Goal: Task Accomplishment & Management: Use online tool/utility

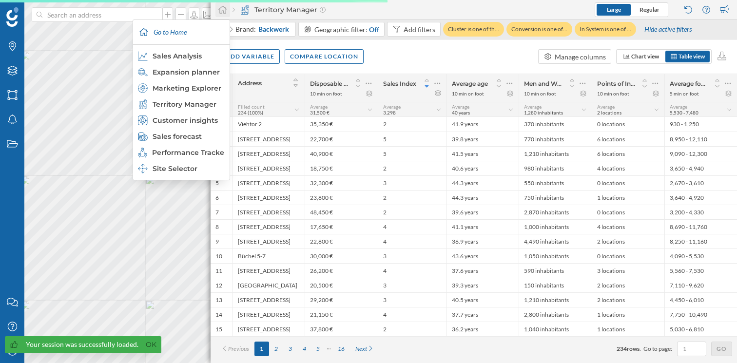
click at [219, 5] on icon at bounding box center [223, 9] width 10 height 9
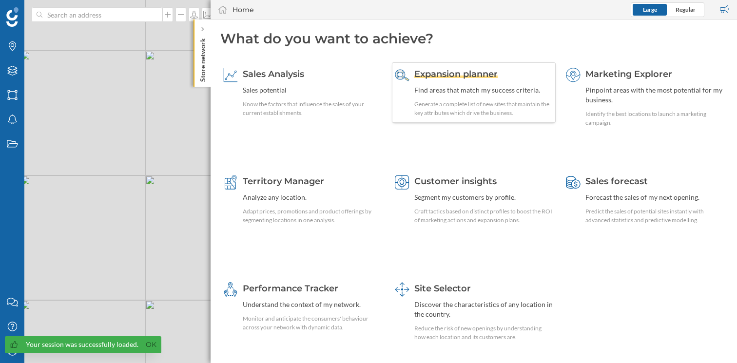
click at [468, 76] on span "Expansion planner" at bounding box center [455, 74] width 83 height 11
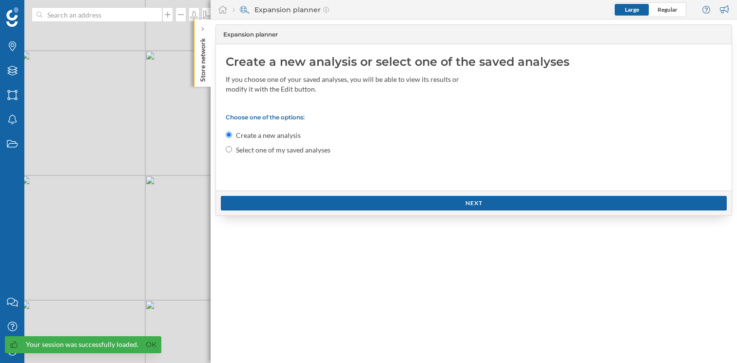
click at [295, 149] on label "Select one of my saved analyses" at bounding box center [283, 150] width 95 height 10
click at [232, 149] on input "Select one of my saved analyses" at bounding box center [229, 149] width 6 height 6
radio input "true"
radio input "false"
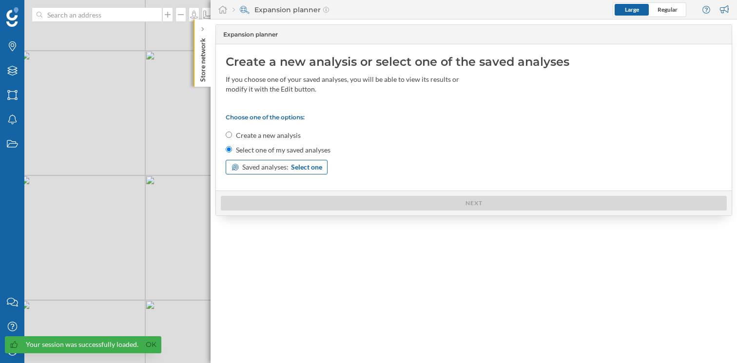
click at [301, 166] on span "Select one" at bounding box center [306, 167] width 31 height 10
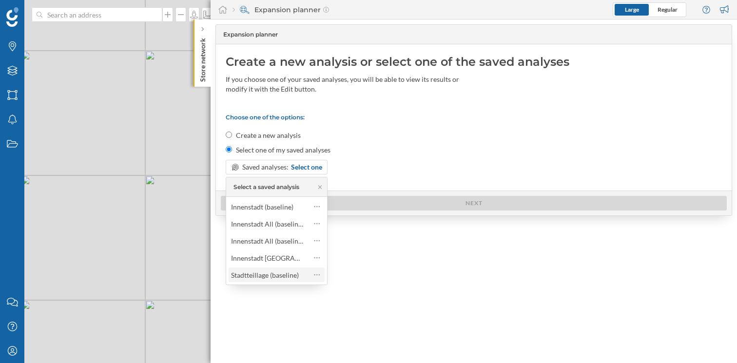
click at [255, 279] on div "Stadtteillage (baseline)" at bounding box center [265, 275] width 68 height 8
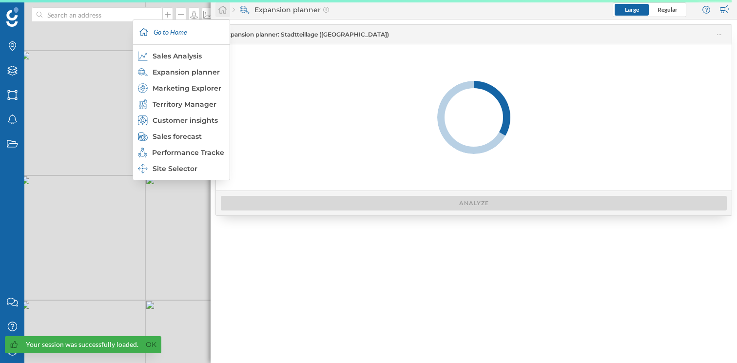
click at [229, 10] on div at bounding box center [223, 9] width 15 height 15
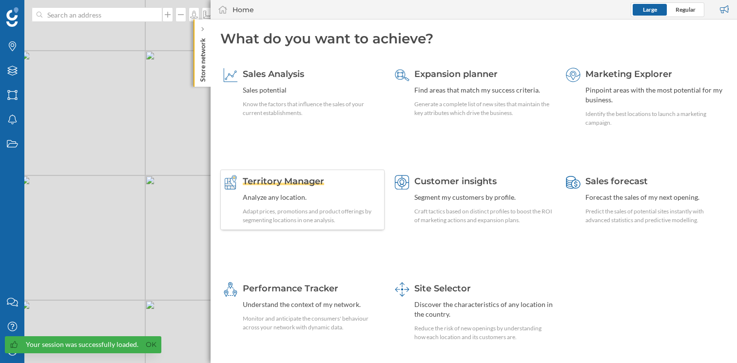
click at [280, 184] on span "Territory Manager" at bounding box center [283, 181] width 81 height 11
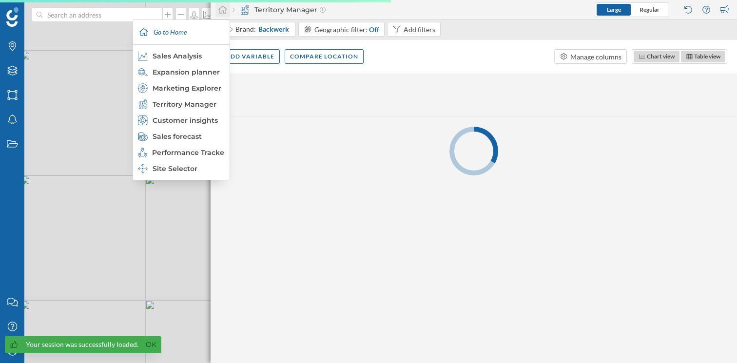
click at [225, 10] on icon at bounding box center [222, 10] width 9 height 8
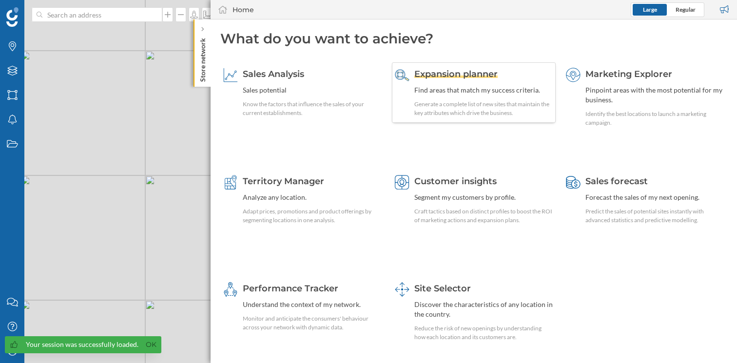
click at [424, 72] on span "Expansion planner" at bounding box center [455, 74] width 83 height 11
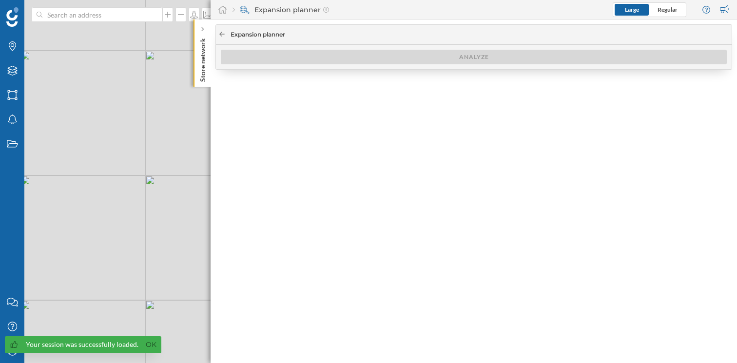
click at [222, 31] on div at bounding box center [221, 34] width 7 height 9
click at [432, 63] on div "Analyze" at bounding box center [474, 57] width 506 height 15
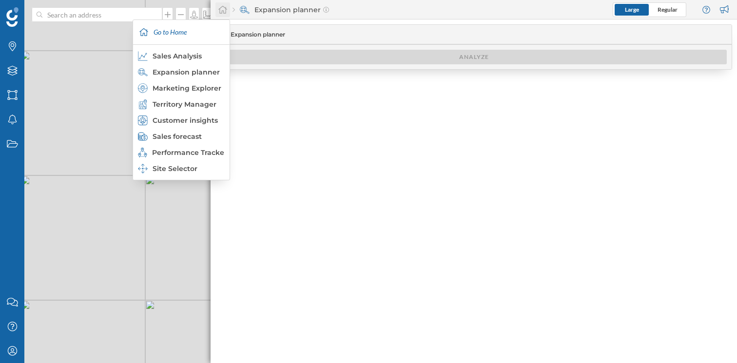
click at [228, 5] on div at bounding box center [223, 9] width 15 height 15
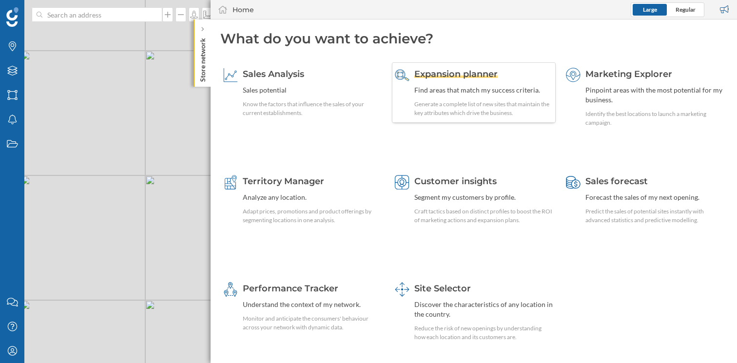
click at [470, 76] on span "Expansion planner" at bounding box center [455, 74] width 83 height 11
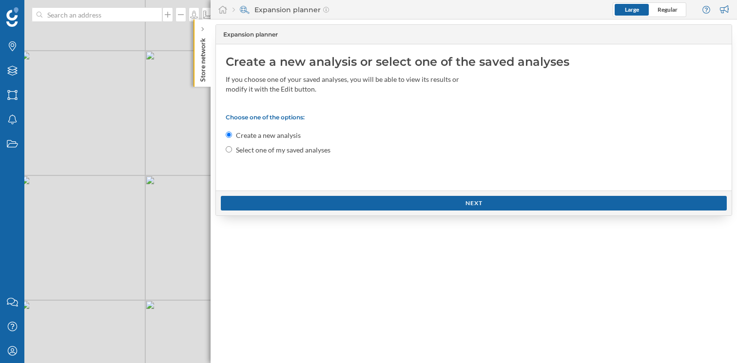
click at [267, 150] on label "Select one of my saved analyses" at bounding box center [283, 150] width 95 height 10
click at [232, 150] on input "Select one of my saved analyses" at bounding box center [229, 149] width 6 height 6
radio input "true"
radio input "false"
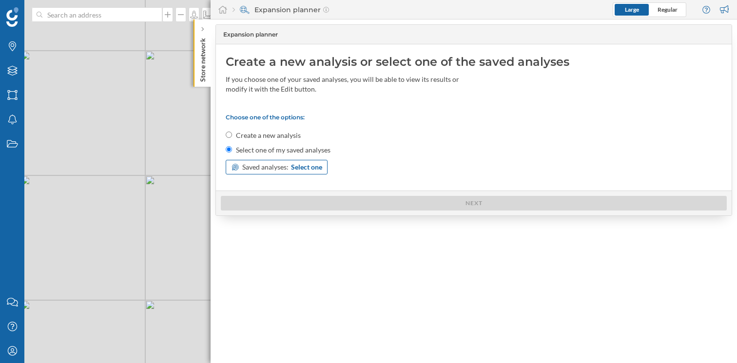
click at [311, 166] on span "Select one" at bounding box center [306, 167] width 31 height 10
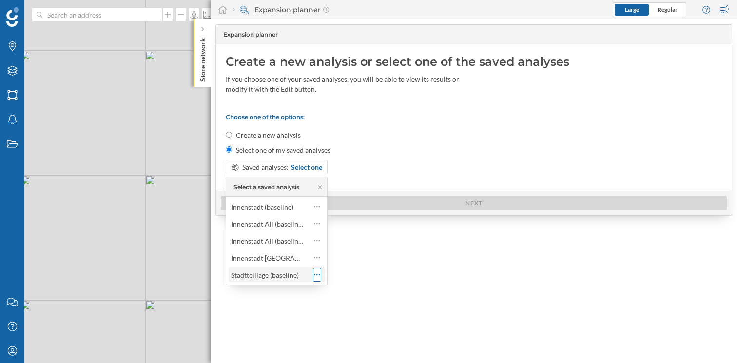
click at [316, 276] on icon at bounding box center [317, 275] width 6 height 10
click at [342, 312] on div "Configure analysis" at bounding box center [360, 314] width 57 height 10
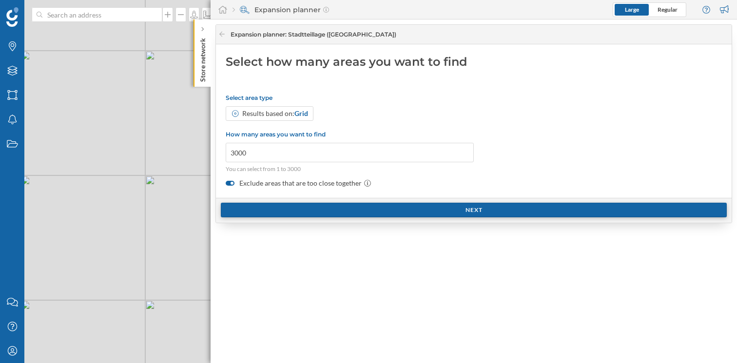
click at [480, 216] on div "Next" at bounding box center [474, 210] width 506 height 15
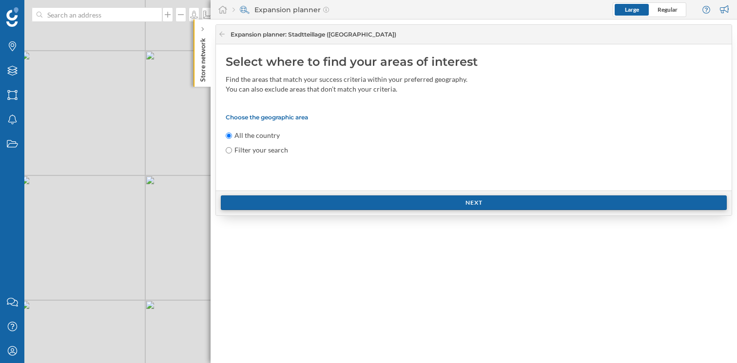
click at [485, 207] on div "Next" at bounding box center [474, 203] width 506 height 15
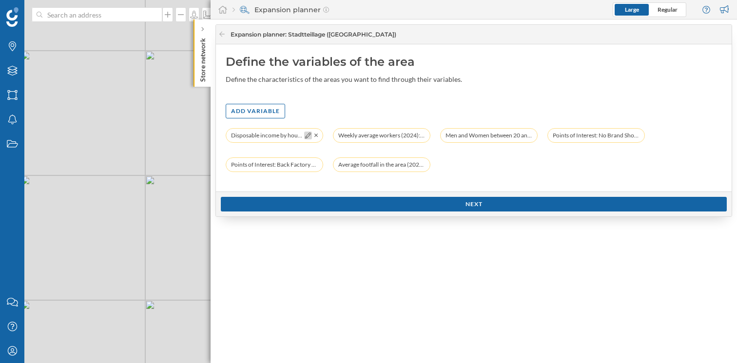
click at [306, 136] on icon at bounding box center [308, 136] width 6 height 6
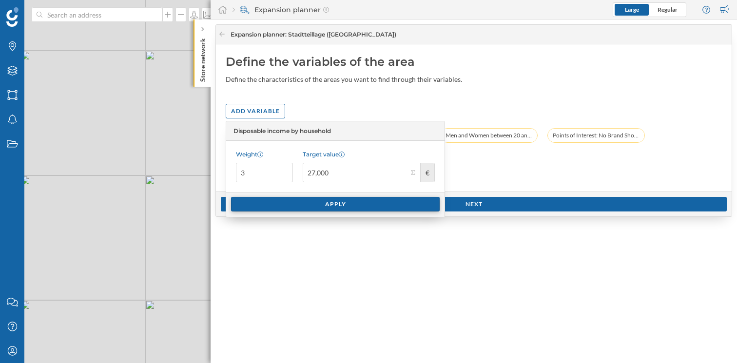
click at [341, 208] on div "Apply" at bounding box center [335, 204] width 209 height 15
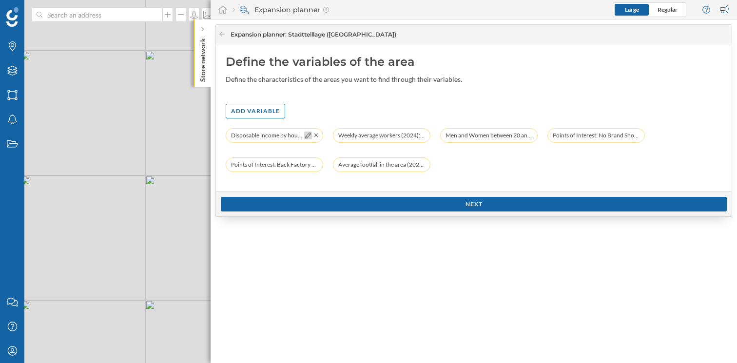
click at [306, 137] on icon at bounding box center [308, 136] width 6 height 6
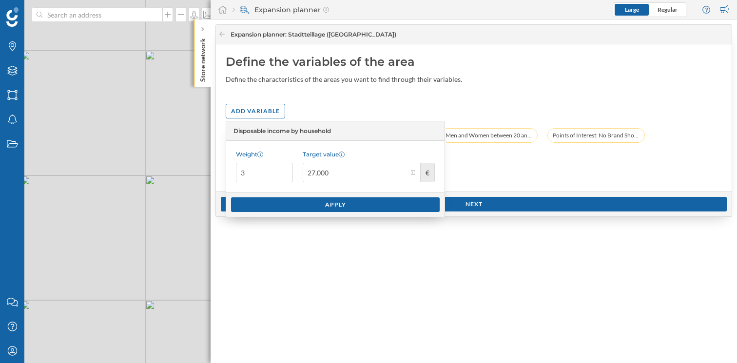
click at [464, 107] on div "Add variable" at bounding box center [474, 111] width 496 height 15
click at [476, 178] on div "Disposable income by household: 27,000 € (10 min on foot) Weekly average worker…" at bounding box center [474, 155] width 496 height 54
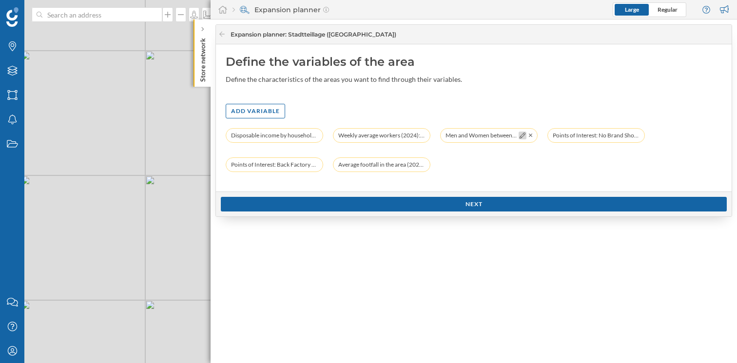
click at [521, 138] on icon at bounding box center [523, 136] width 6 height 6
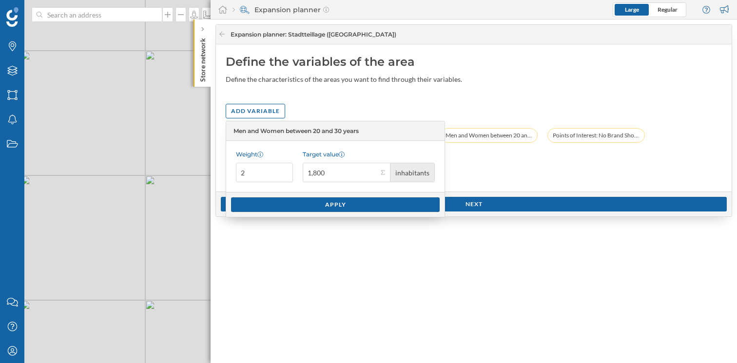
drag, startPoint x: 370, startPoint y: 133, endPoint x: 251, endPoint y: 127, distance: 119.1
click at [251, 127] on div "Men and Women between 20 and 30 years" at bounding box center [335, 131] width 218 height 20
drag, startPoint x: 234, startPoint y: 128, endPoint x: 293, endPoint y: 128, distance: 59.0
click at [293, 128] on span "Men and Women between 20 and 30 years" at bounding box center [296, 131] width 125 height 9
click at [493, 107] on div "Add variable" at bounding box center [474, 111] width 496 height 15
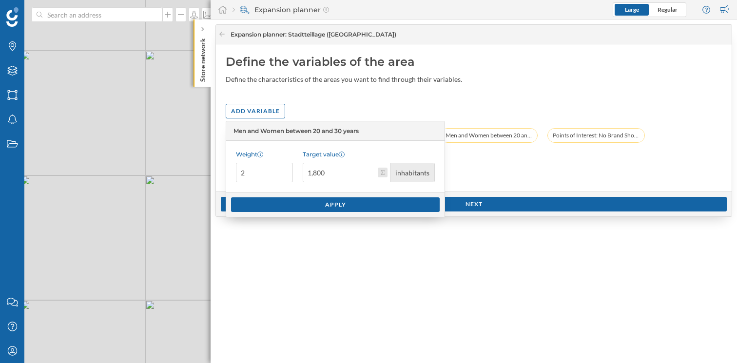
click at [384, 172] on button "Target value 1,800 inhabitants" at bounding box center [383, 173] width 10 height 10
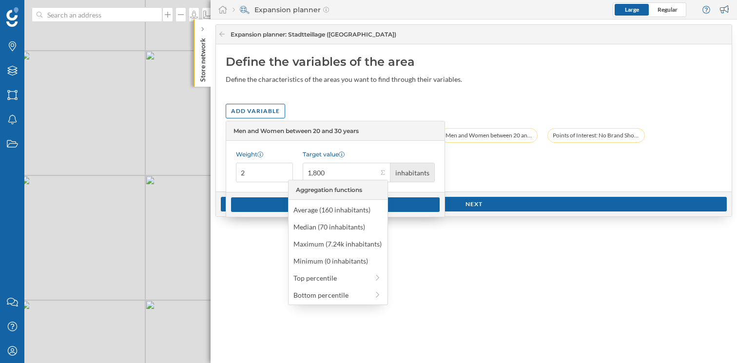
click at [412, 145] on div "Weight 2 Target value 1,800 inhabitants" at bounding box center [335, 166] width 218 height 51
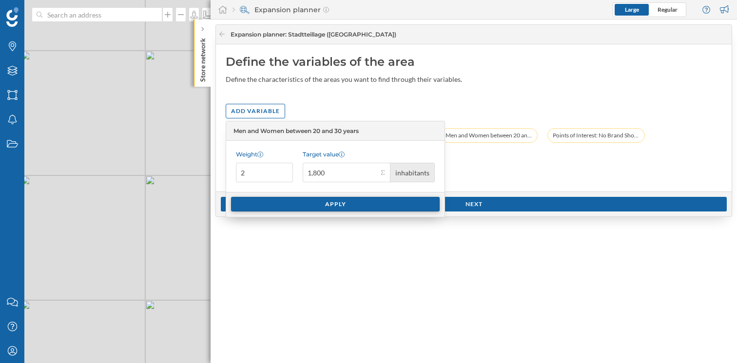
click at [343, 202] on div "Apply" at bounding box center [335, 204] width 209 height 15
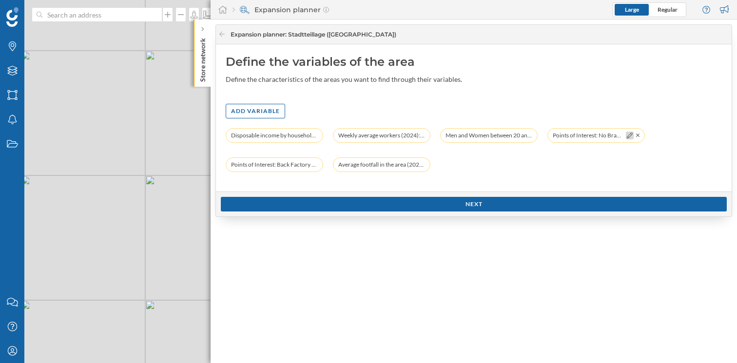
click at [629, 135] on icon at bounding box center [630, 136] width 6 height 6
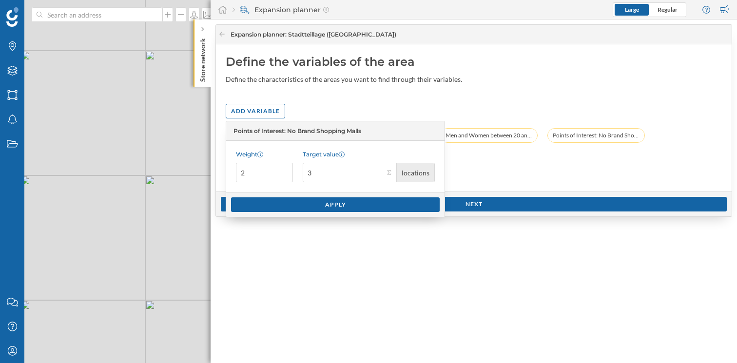
drag, startPoint x: 289, startPoint y: 128, endPoint x: 358, endPoint y: 131, distance: 69.8
click at [358, 131] on span "Points of Interest: No Brand Shopping Malls" at bounding box center [298, 131] width 128 height 9
click at [483, 168] on div "Disposable income by household: 27,000 € (10 min on foot) Weekly average worker…" at bounding box center [474, 155] width 496 height 54
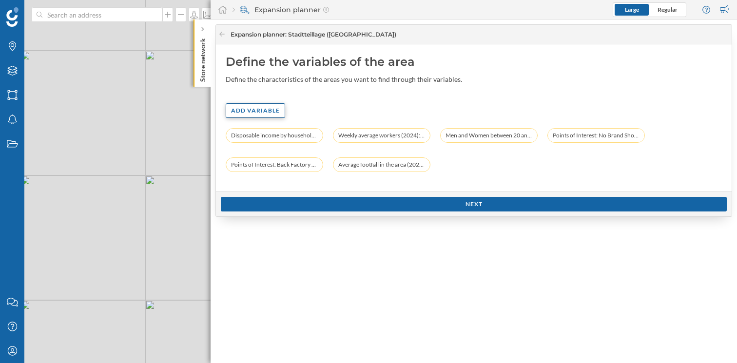
click at [251, 116] on div "Add variable" at bounding box center [255, 110] width 59 height 15
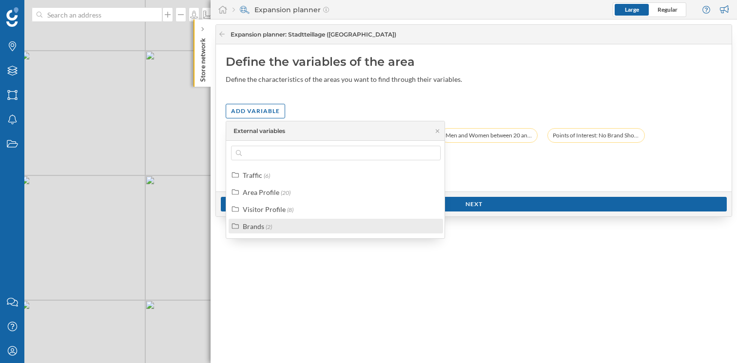
click at [257, 223] on div "Brands" at bounding box center [253, 226] width 21 height 8
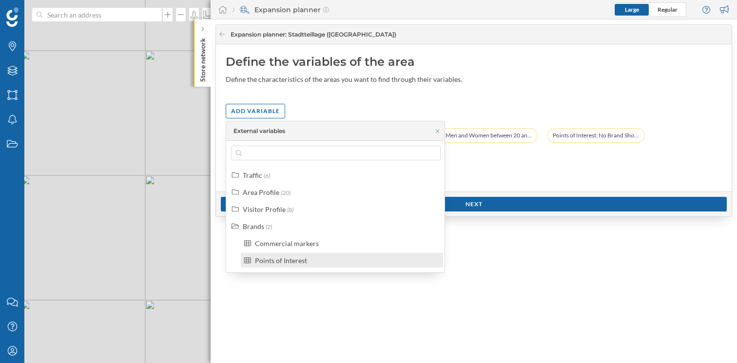
click at [280, 261] on div "Points of Interest" at bounding box center [281, 260] width 52 height 8
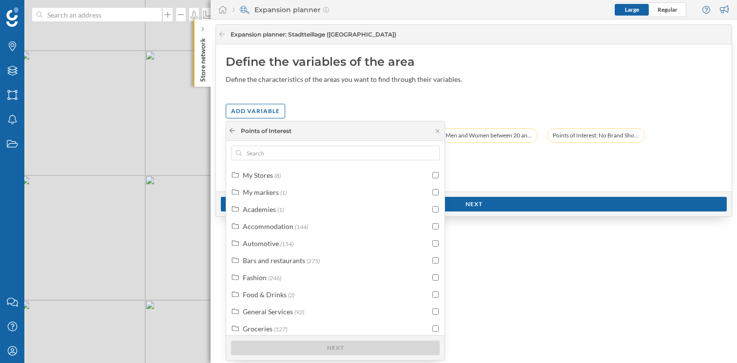
click at [231, 128] on icon at bounding box center [232, 131] width 7 height 6
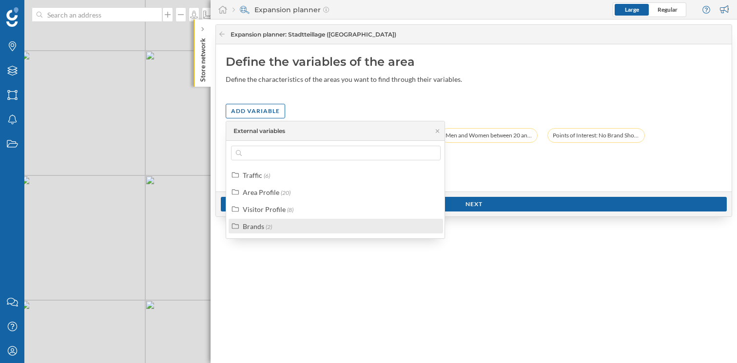
click at [260, 224] on div "Brands" at bounding box center [253, 226] width 21 height 8
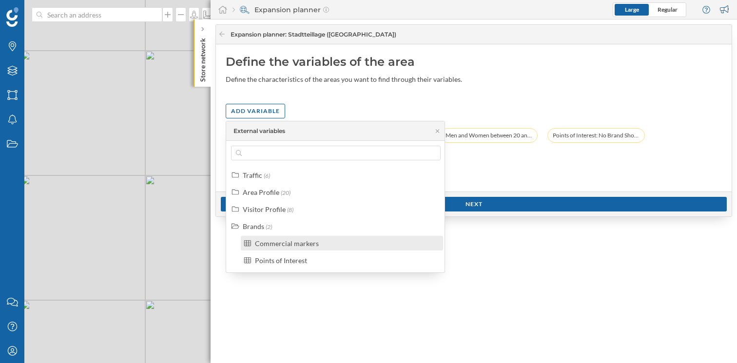
click at [279, 247] on label "Commercial markers" at bounding box center [287, 243] width 64 height 10
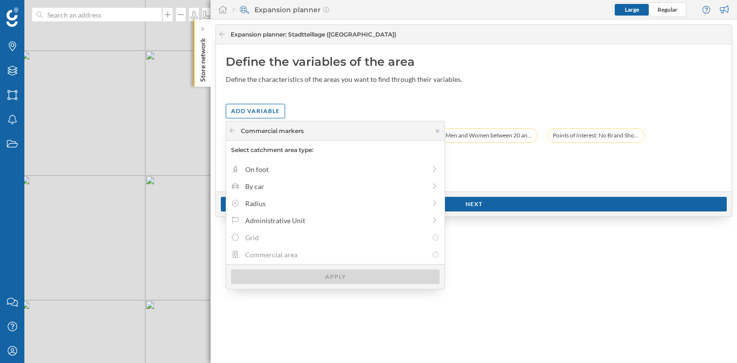
drag, startPoint x: 307, startPoint y: 132, endPoint x: 252, endPoint y: 127, distance: 55.4
click at [252, 127] on div "Commercial markers" at bounding box center [335, 131] width 218 height 20
drag, startPoint x: 244, startPoint y: 132, endPoint x: 269, endPoint y: 131, distance: 24.9
click at [271, 132] on span "Commercial markers" at bounding box center [272, 131] width 63 height 9
drag, startPoint x: 241, startPoint y: 130, endPoint x: 263, endPoint y: 130, distance: 21.9
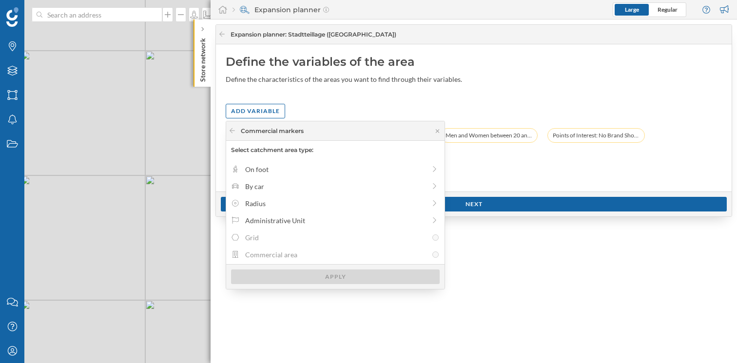
click at [263, 130] on span "Commercial markers" at bounding box center [272, 131] width 63 height 9
click at [233, 129] on icon at bounding box center [232, 131] width 7 height 6
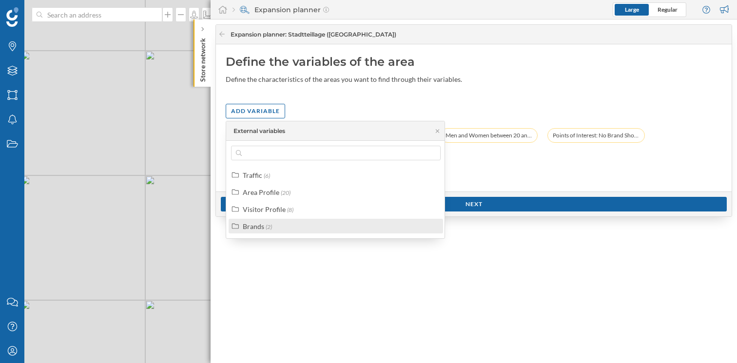
click at [263, 226] on div "Brands" at bounding box center [253, 226] width 21 height 8
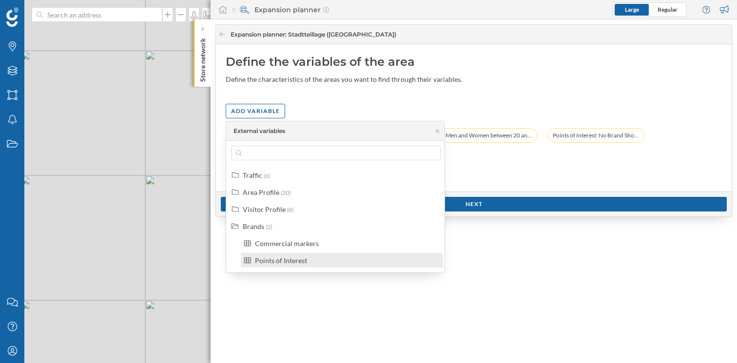
click at [297, 262] on div "Points of Interest" at bounding box center [281, 260] width 52 height 8
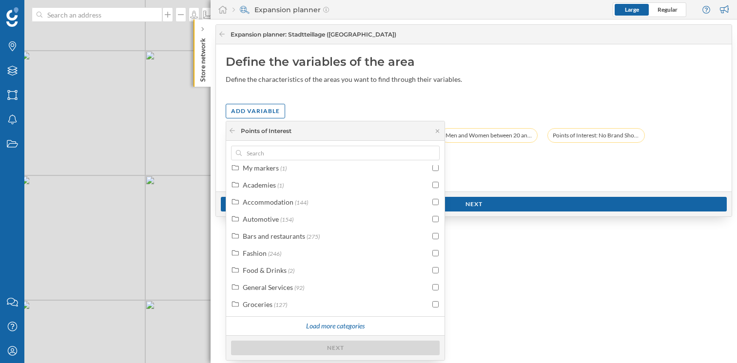
scroll to position [25, 0]
click at [318, 322] on div "Load more categories" at bounding box center [335, 326] width 71 height 15
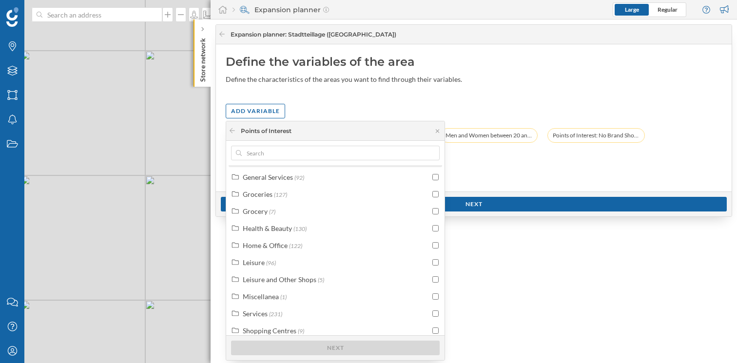
scroll to position [142, 0]
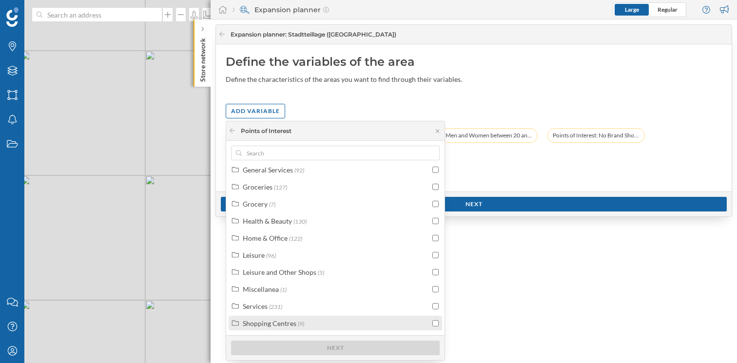
click at [286, 326] on div "Shopping Centres" at bounding box center [270, 323] width 54 height 8
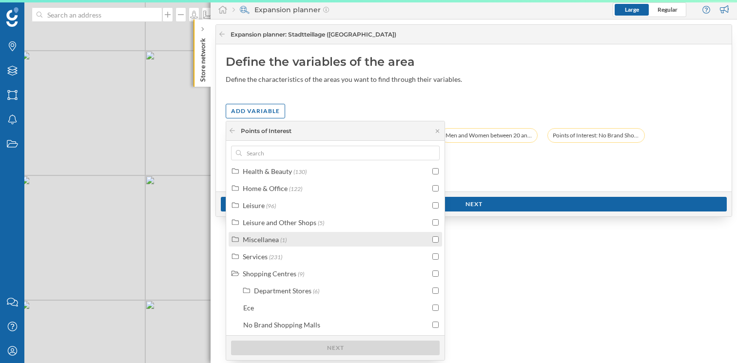
scroll to position [193, 0]
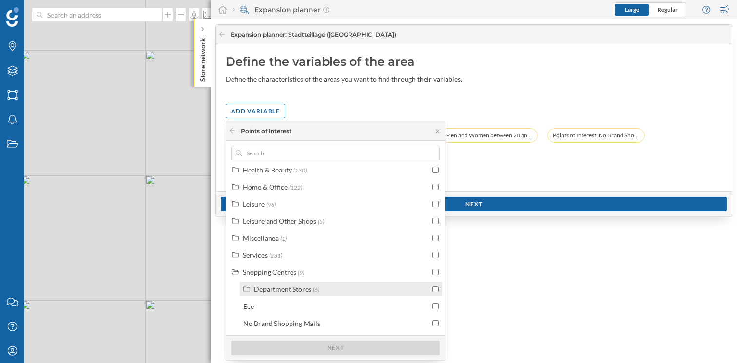
click at [290, 289] on div "Department Stores" at bounding box center [283, 289] width 58 height 8
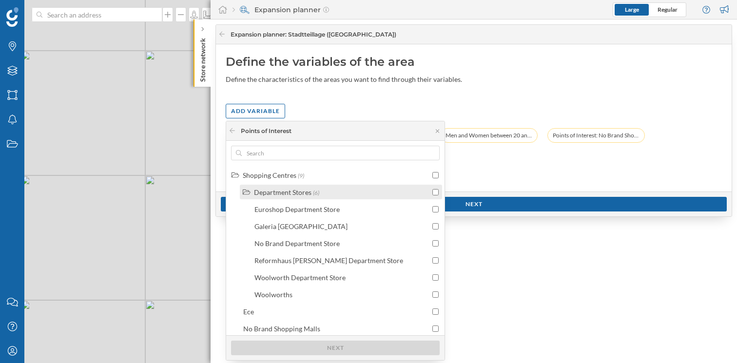
scroll to position [295, 0]
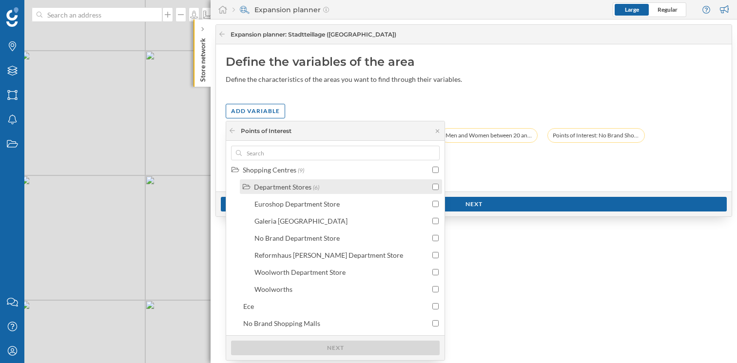
click at [278, 188] on div "Department Stores" at bounding box center [283, 187] width 58 height 8
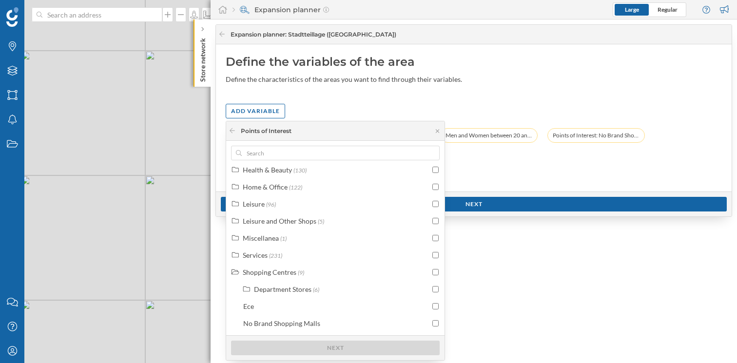
click at [549, 151] on div "Disposable income by household: 27,000 € (10 min on foot) Weekly average worker…" at bounding box center [474, 155] width 496 height 54
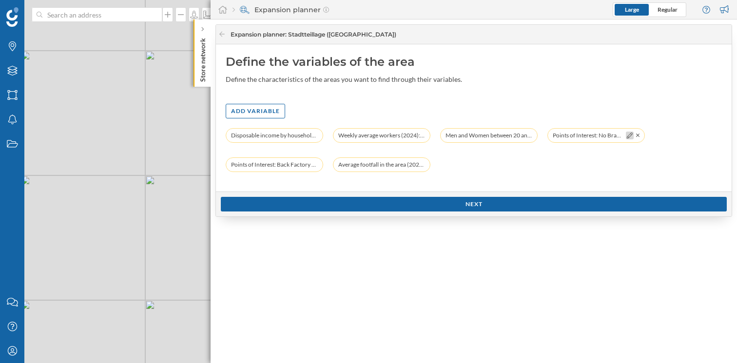
click at [629, 137] on icon at bounding box center [630, 136] width 6 height 6
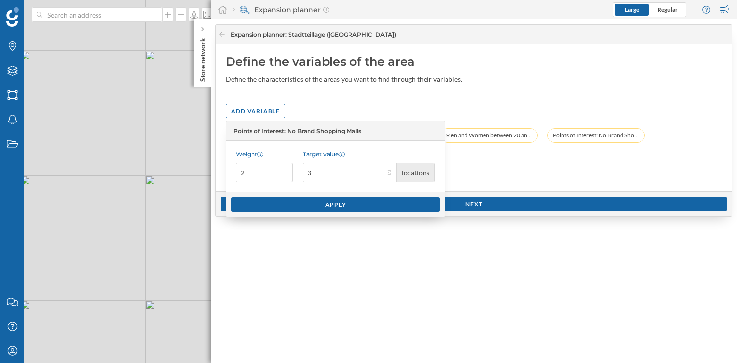
click at [571, 163] on div "Disposable income by household: 27,000 € (10 min on foot) Weekly average worker…" at bounding box center [474, 155] width 496 height 54
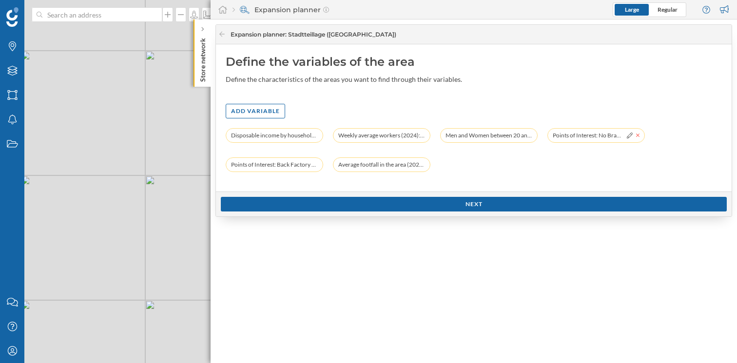
click at [637, 135] on icon at bounding box center [638, 136] width 4 height 6
click at [241, 112] on div "Add variable" at bounding box center [255, 110] width 59 height 15
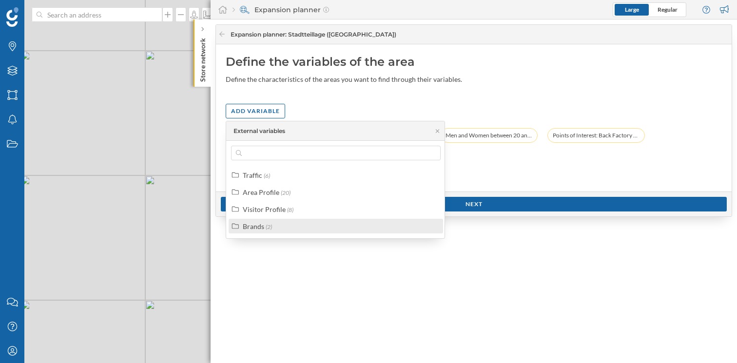
click at [264, 227] on label "Brands (2)" at bounding box center [257, 226] width 29 height 10
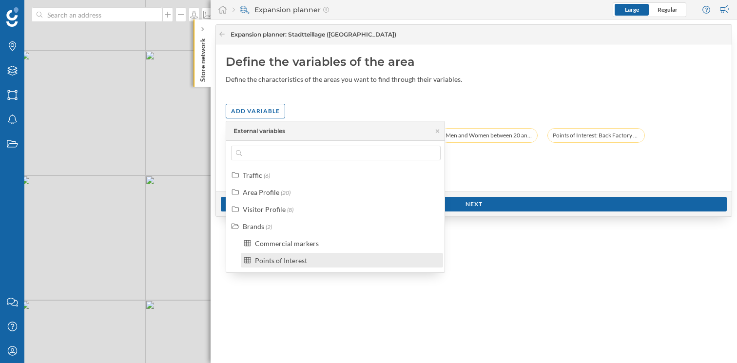
click at [284, 258] on div "Points of Interest" at bounding box center [281, 260] width 52 height 8
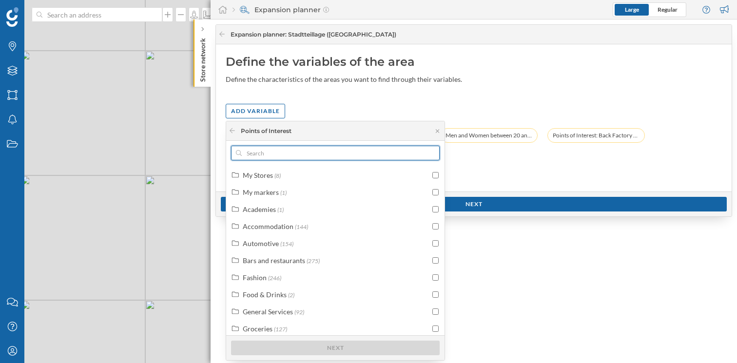
click at [276, 157] on input "text" at bounding box center [335, 153] width 187 height 15
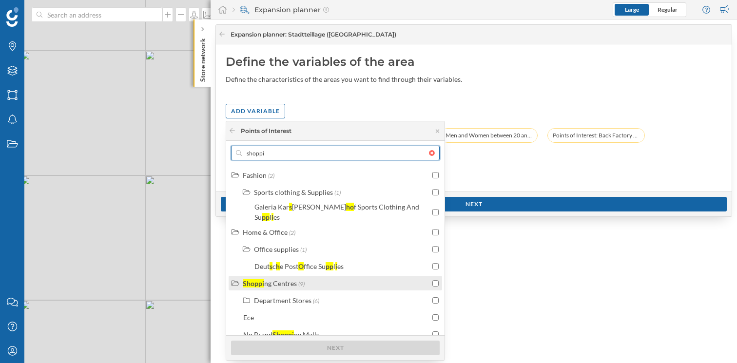
type input "shoppi"
click at [434, 280] on input "checkbox" at bounding box center [435, 283] width 6 height 6
checkbox input "true"
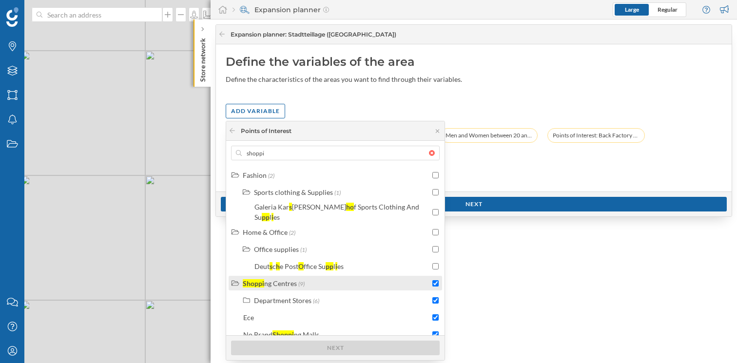
checkbox input "true"
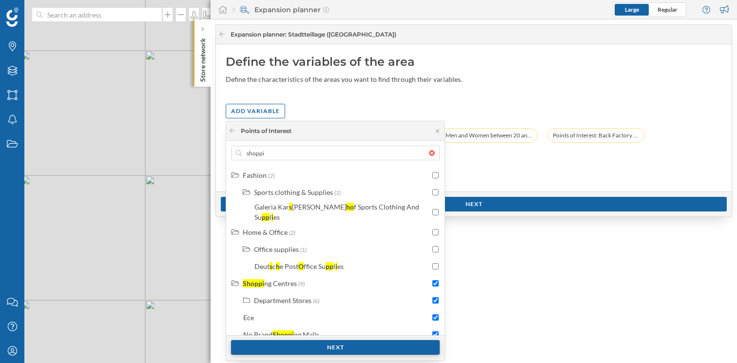
click at [335, 350] on div "Next" at bounding box center [335, 347] width 209 height 15
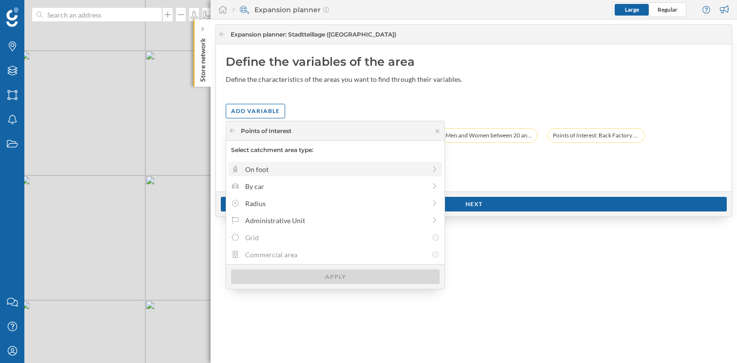
click at [277, 170] on div "On foot" at bounding box center [335, 169] width 180 height 10
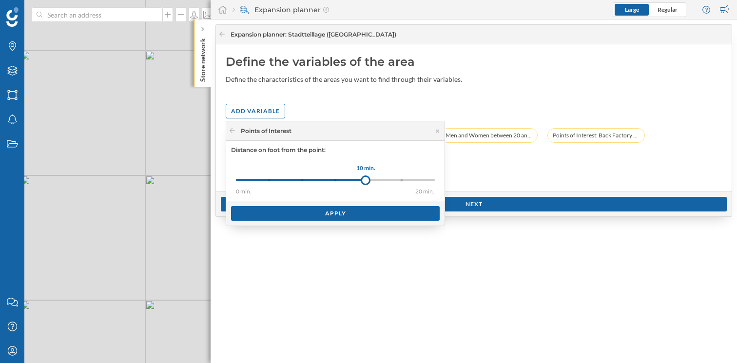
drag, startPoint x: 268, startPoint y: 180, endPoint x: 366, endPoint y: 182, distance: 98.0
click at [366, 182] on div at bounding box center [366, 181] width 10 height 10
click at [354, 214] on div "Apply" at bounding box center [335, 213] width 209 height 15
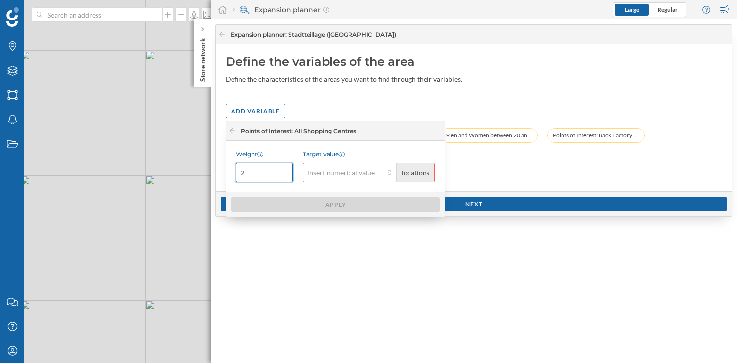
type input "2"
click at [284, 169] on input "2" at bounding box center [264, 173] width 57 height 20
click at [332, 171] on input "Target value locations" at bounding box center [343, 173] width 81 height 20
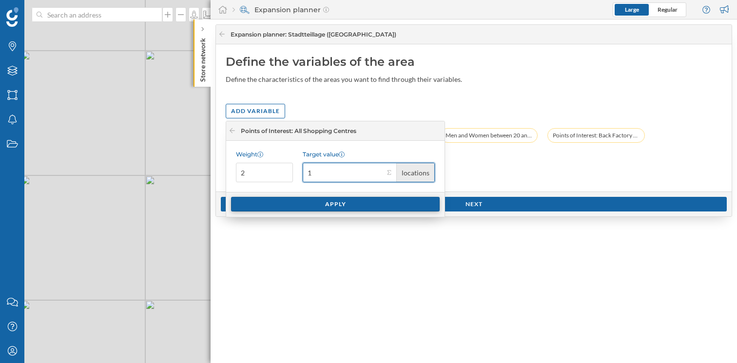
type input "1"
click at [362, 207] on div "Apply" at bounding box center [335, 204] width 209 height 15
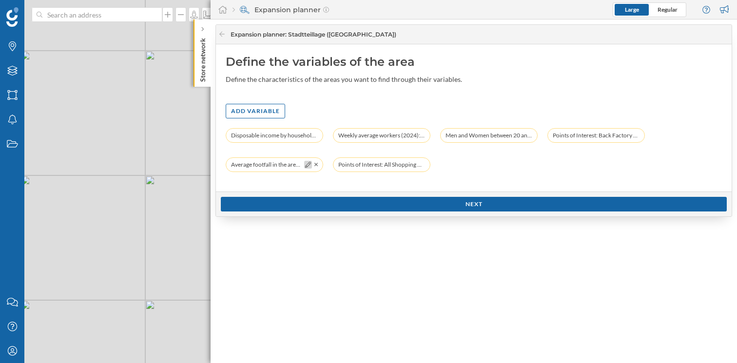
click at [308, 166] on icon at bounding box center [308, 165] width 6 height 6
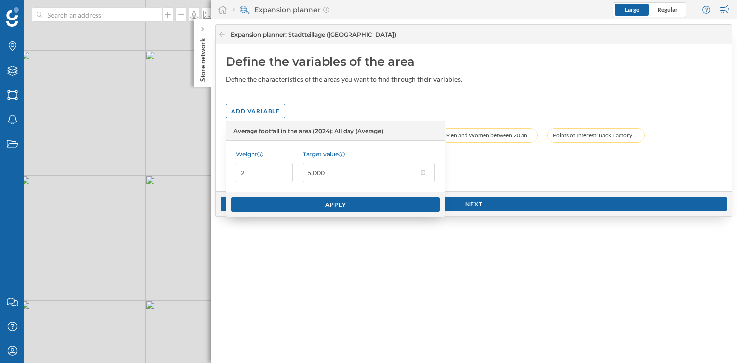
click at [494, 164] on div "Disposable income by household: 27,000 € (10 min on foot) Weekly average worker…" at bounding box center [474, 155] width 496 height 54
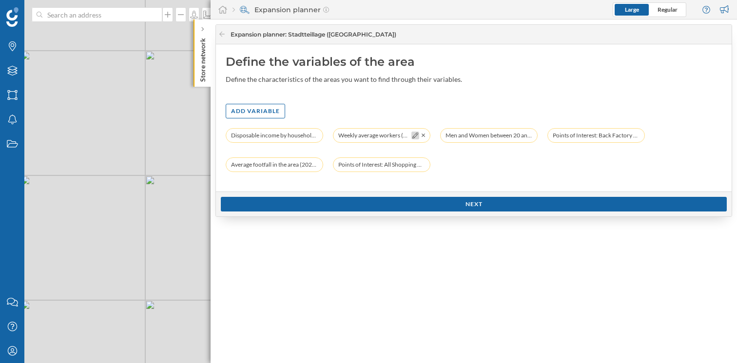
click at [414, 134] on icon at bounding box center [415, 136] width 6 height 6
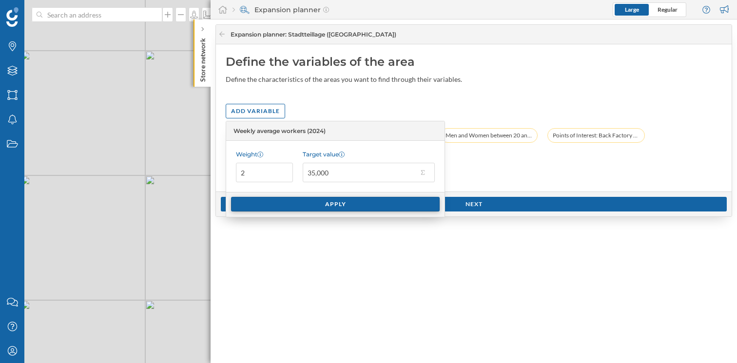
click at [358, 205] on div "Apply" at bounding box center [335, 204] width 209 height 15
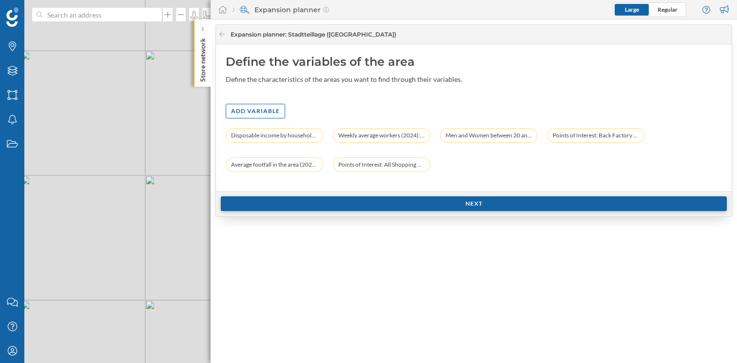
click at [456, 205] on div "Next" at bounding box center [474, 203] width 506 height 15
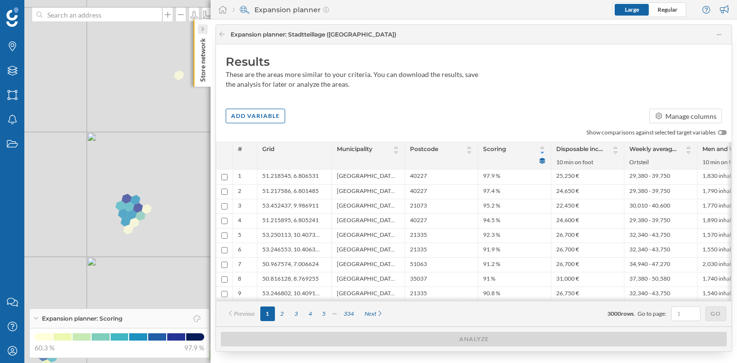
click at [204, 29] on icon at bounding box center [202, 29] width 3 height 5
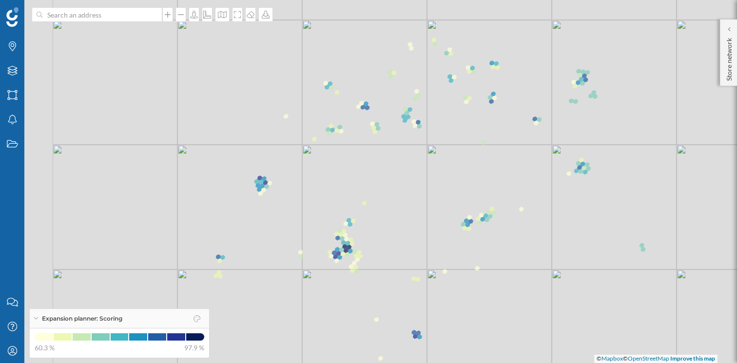
drag, startPoint x: 258, startPoint y: 196, endPoint x: 353, endPoint y: 195, distance: 95.6
click at [353, 195] on div "© Mapbox © OpenStreetMap Improve this map" at bounding box center [368, 181] width 737 height 363
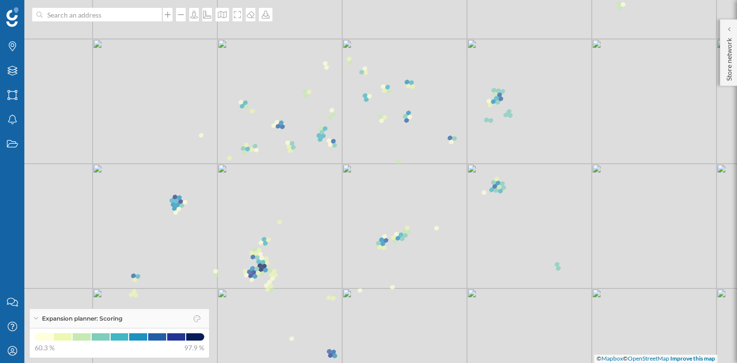
drag, startPoint x: 434, startPoint y: 201, endPoint x: 300, endPoint y: 243, distance: 140.8
click at [300, 243] on div "© Mapbox © OpenStreetMap Improve this map" at bounding box center [368, 181] width 737 height 363
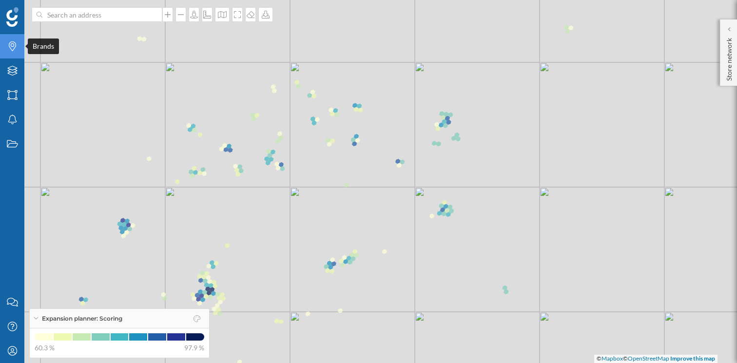
click at [16, 45] on icon "Brands" at bounding box center [12, 46] width 12 height 10
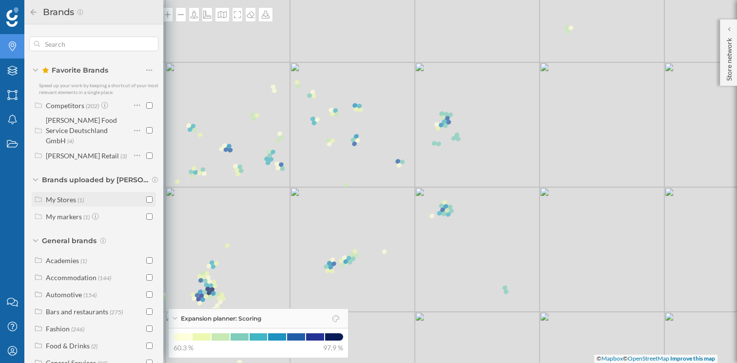
click at [75, 196] on div "My Stores" at bounding box center [61, 200] width 30 height 8
click at [120, 214] on icon at bounding box center [122, 217] width 6 height 6
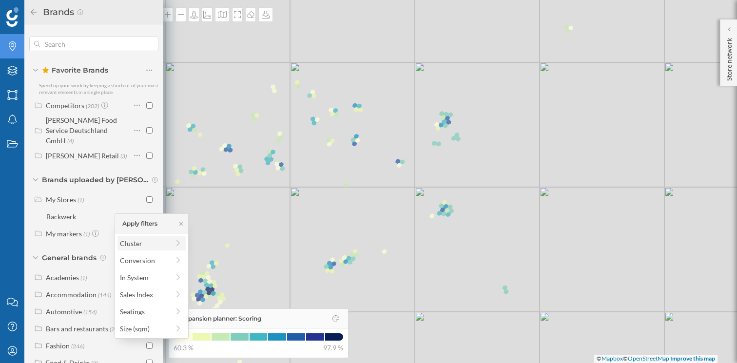
click at [145, 242] on span "Cluster" at bounding box center [144, 243] width 49 height 10
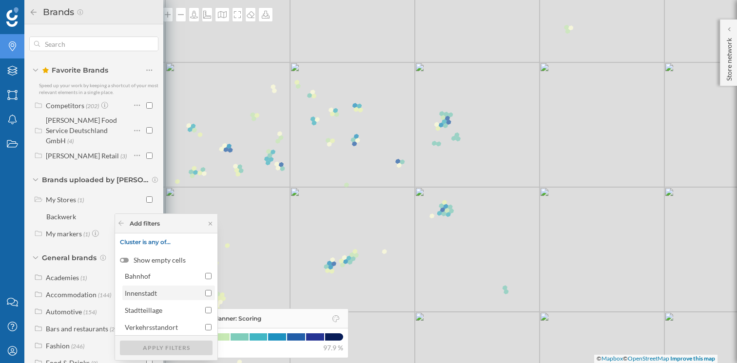
scroll to position [22, 0]
click at [205, 310] on input "Stadtteillage" at bounding box center [208, 309] width 6 height 6
checkbox input "true"
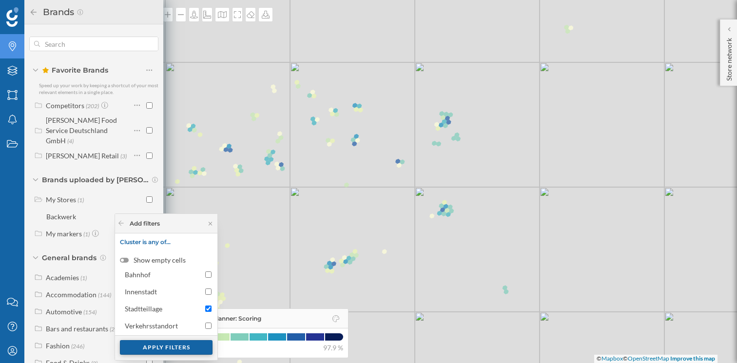
click at [165, 347] on div "Apply filters" at bounding box center [166, 347] width 93 height 15
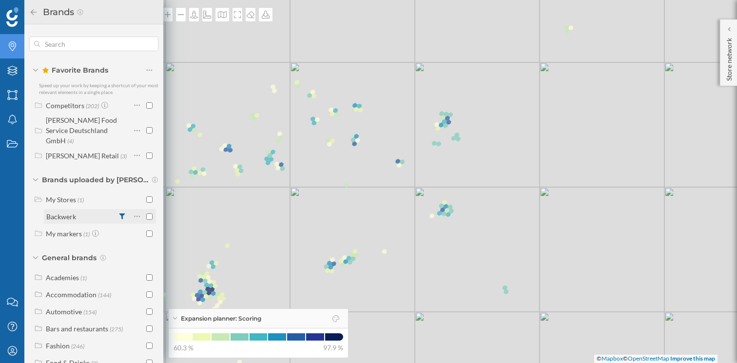
click at [146, 214] on input "checkbox" at bounding box center [149, 217] width 6 height 6
checkbox input "true"
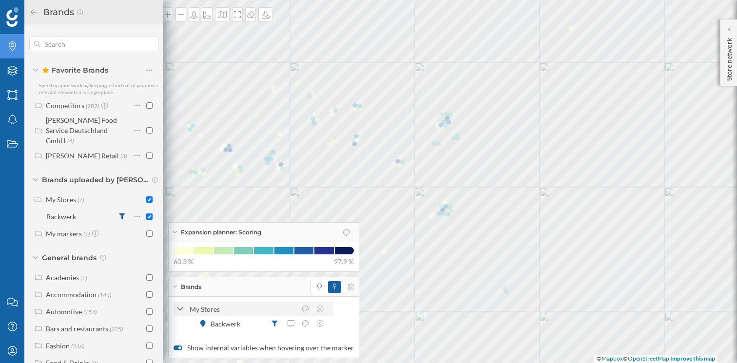
click at [308, 303] on div "My Stores" at bounding box center [254, 309] width 160 height 15
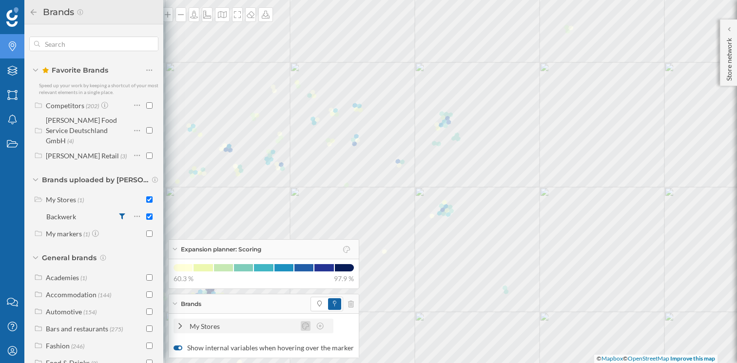
click at [305, 324] on icon at bounding box center [305, 326] width 9 height 7
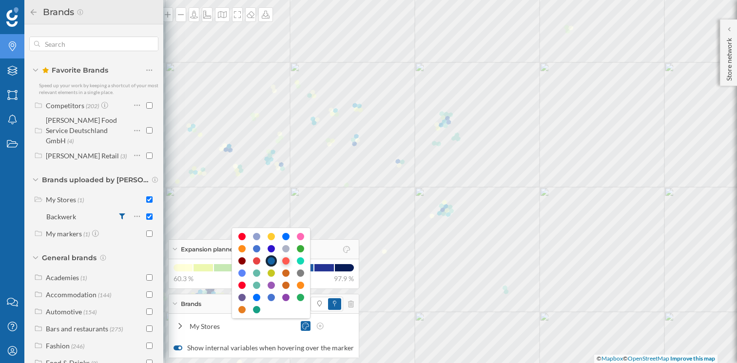
click at [286, 261] on div at bounding box center [285, 260] width 7 height 7
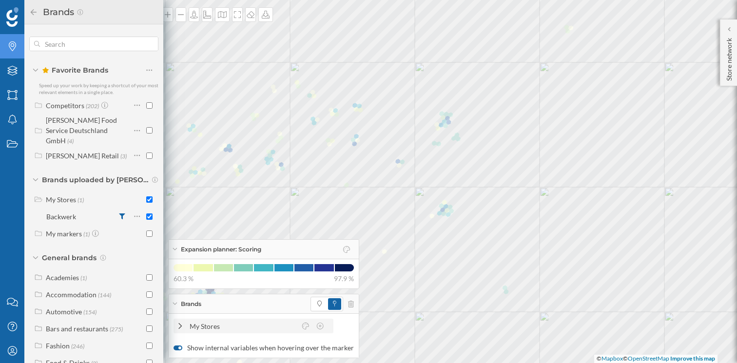
click at [181, 328] on icon at bounding box center [180, 326] width 9 height 7
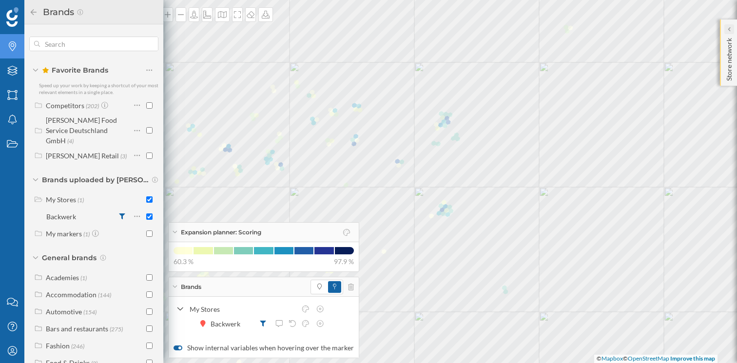
click at [729, 28] on icon at bounding box center [729, 29] width 2 height 4
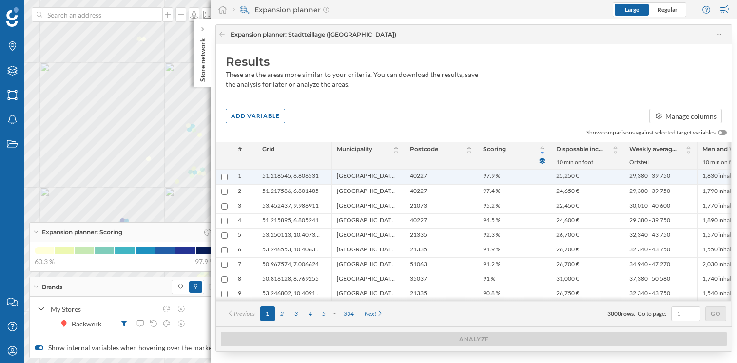
click at [294, 176] on span "51.218545, 6.806531" at bounding box center [290, 177] width 57 height 10
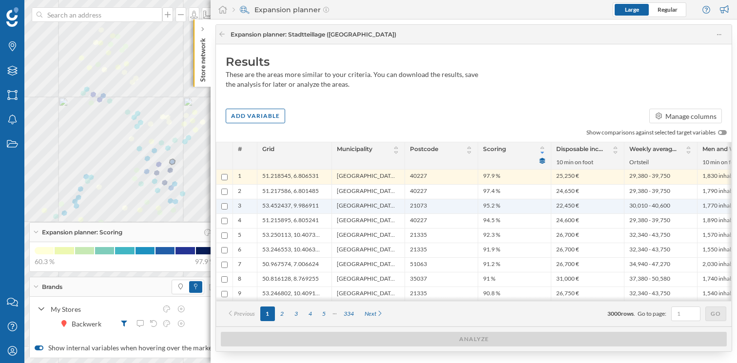
click at [291, 207] on span "53.452437, 9.986911" at bounding box center [290, 206] width 57 height 9
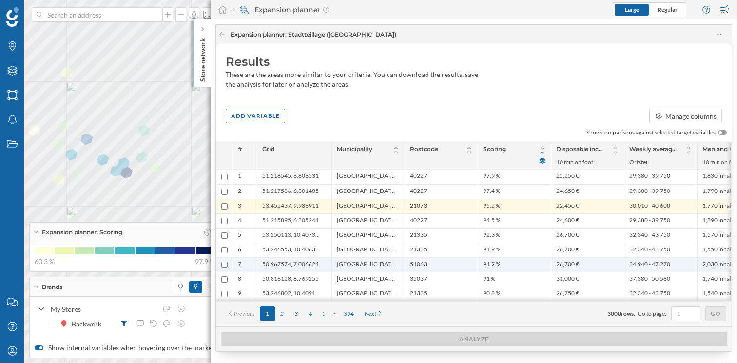
click at [356, 261] on span "[GEOGRAPHIC_DATA], [GEOGRAPHIC_DATA]" at bounding box center [366, 264] width 58 height 9
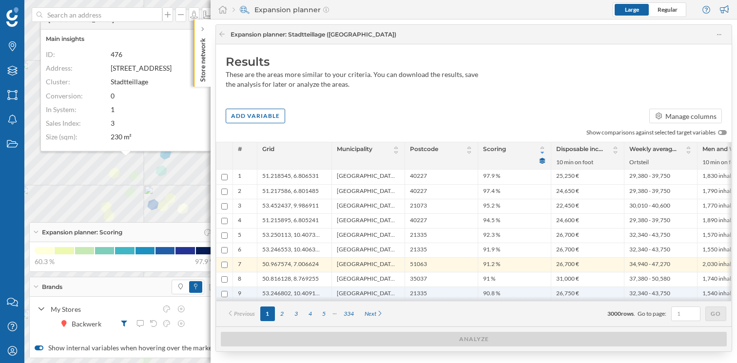
click at [361, 292] on span "[GEOGRAPHIC_DATA], Stadt" at bounding box center [366, 294] width 58 height 9
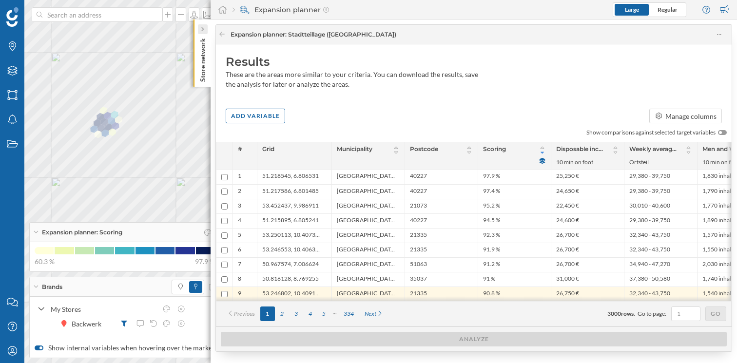
click at [201, 28] on icon at bounding box center [202, 29] width 3 height 5
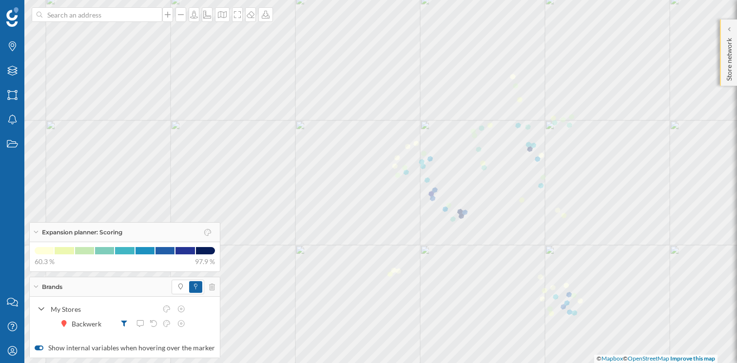
click at [730, 22] on div "Store network" at bounding box center [728, 53] width 17 height 66
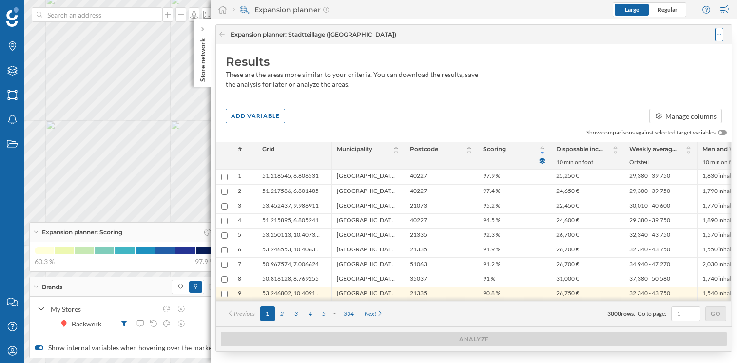
click at [722, 34] on div at bounding box center [719, 35] width 8 height 14
click at [689, 72] on div "Save analysis" at bounding box center [690, 74] width 55 height 10
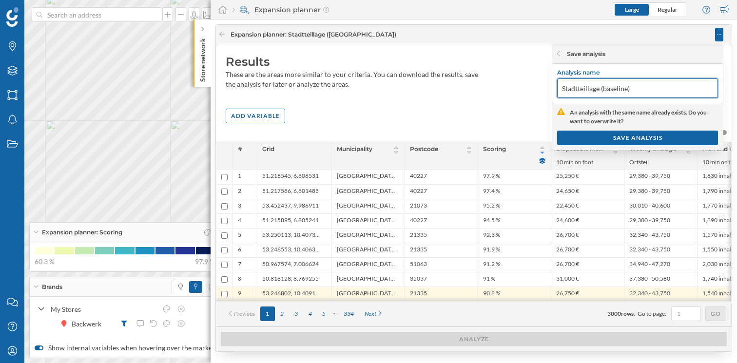
click at [602, 89] on input "Stadtteillage (baseline)" at bounding box center [637, 88] width 161 height 20
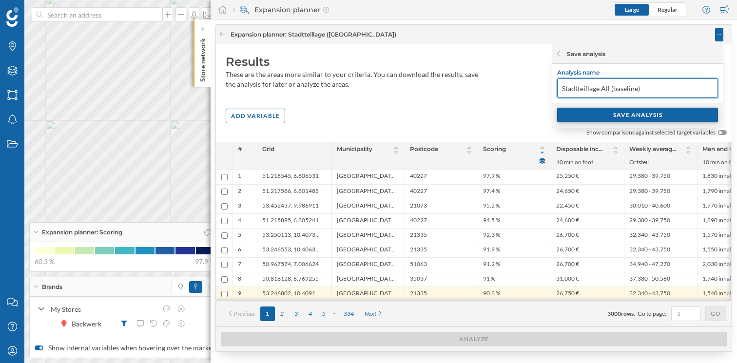
type input "Stadtteillage All (baseline)"
click at [642, 116] on div "SAVE ANALYSIS" at bounding box center [637, 115] width 161 height 15
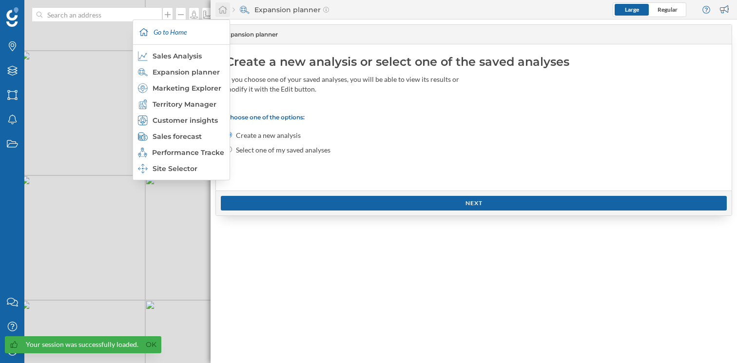
click at [224, 9] on icon at bounding box center [223, 9] width 10 height 9
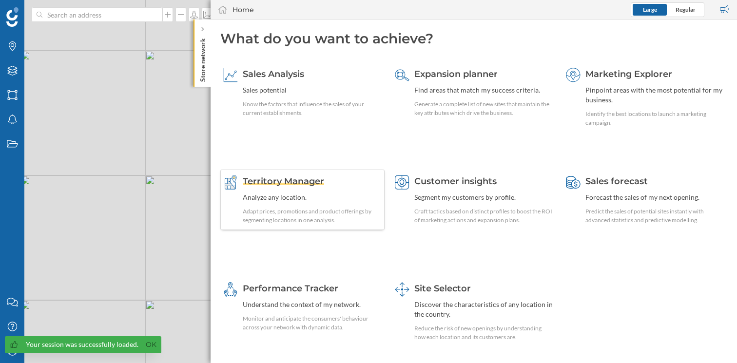
click at [291, 186] on span "Territory Manager" at bounding box center [283, 181] width 81 height 11
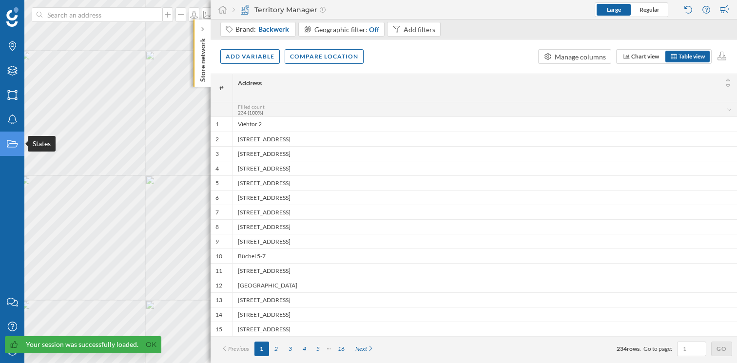
click at [12, 146] on icon "States" at bounding box center [12, 144] width 12 height 10
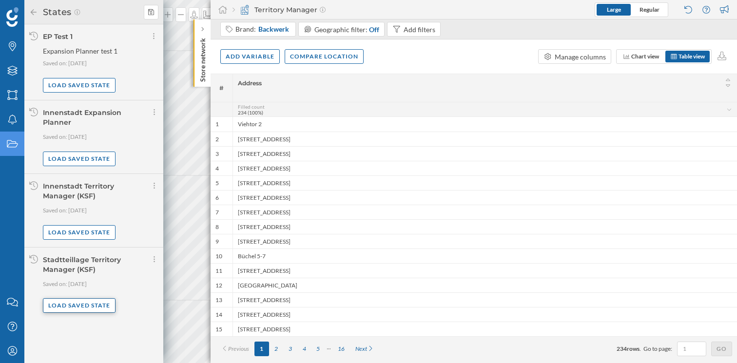
click at [81, 303] on div "Load saved state" at bounding box center [79, 305] width 73 height 15
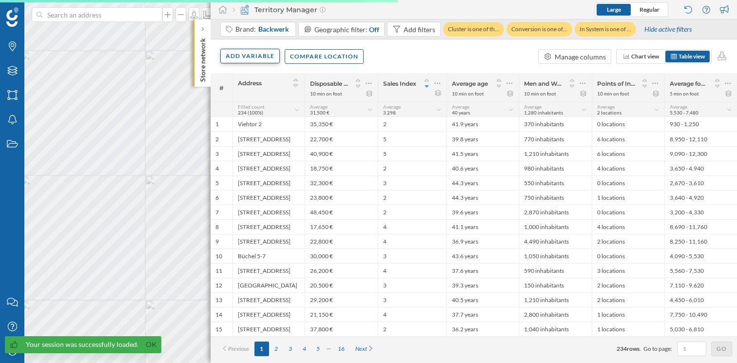
click at [250, 58] on div "Add variable" at bounding box center [249, 56] width 59 height 15
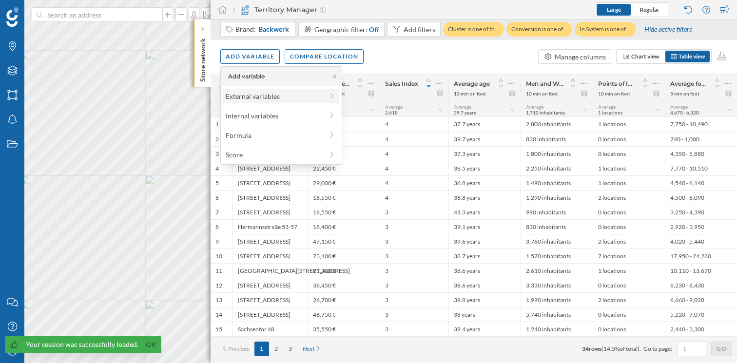
click at [264, 93] on div "External variables" at bounding box center [274, 96] width 97 height 10
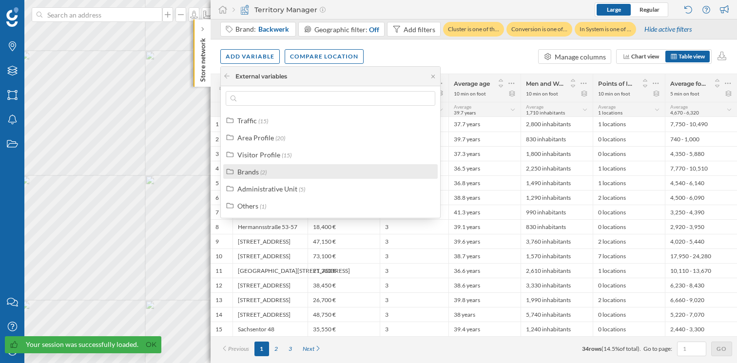
click at [270, 175] on div "Brands (2)" at bounding box center [334, 172] width 195 height 10
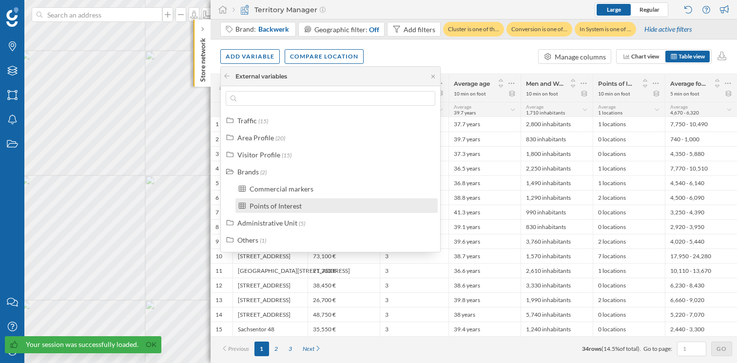
click at [279, 212] on div "Points of Interest" at bounding box center [336, 205] width 202 height 15
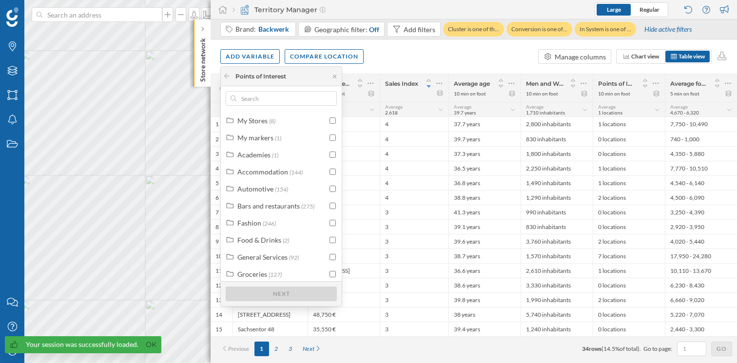
scroll to position [24, 0]
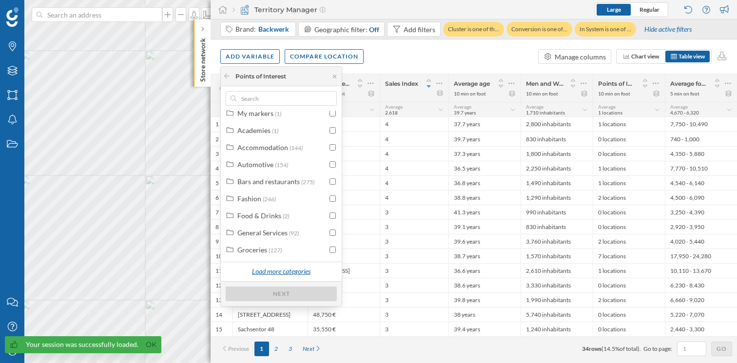
click at [275, 269] on div "Load more categories" at bounding box center [281, 272] width 71 height 15
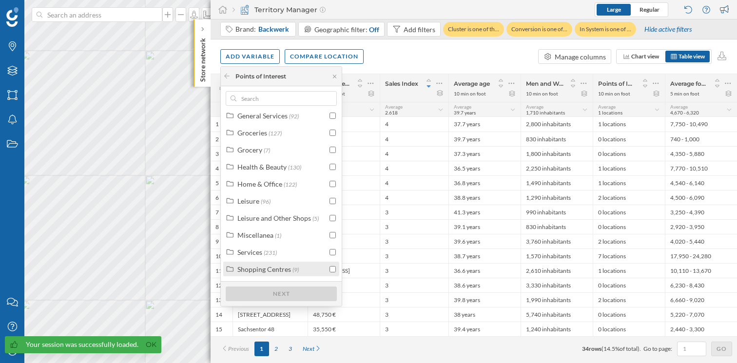
click at [241, 266] on div "Shopping Centres" at bounding box center [264, 269] width 54 height 8
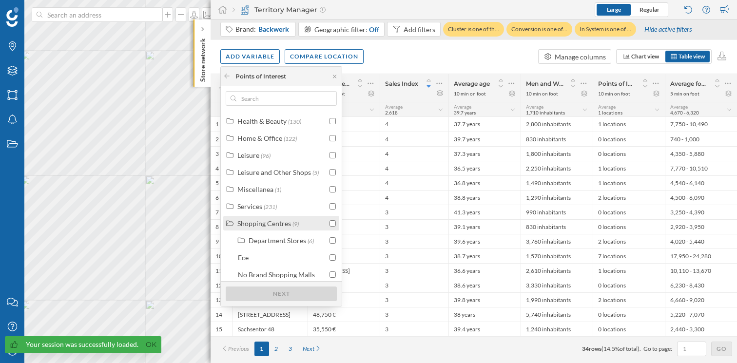
scroll to position [193, 0]
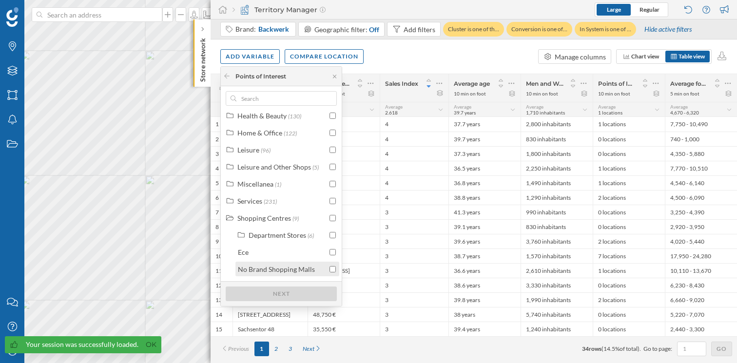
click at [283, 269] on div "No Brand Shopping Malls" at bounding box center [276, 269] width 77 height 8
checkbox input "true"
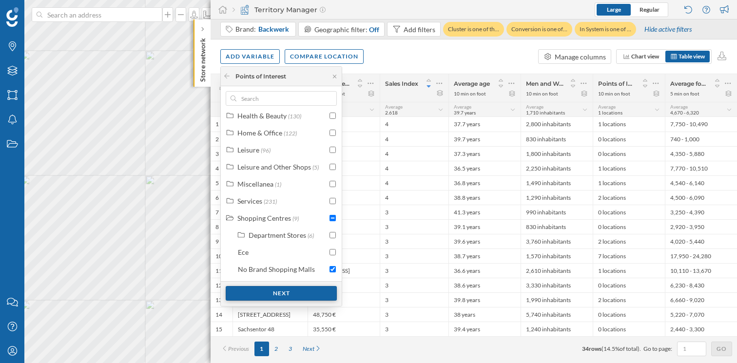
click at [283, 294] on div "Next" at bounding box center [281, 293] width 111 height 15
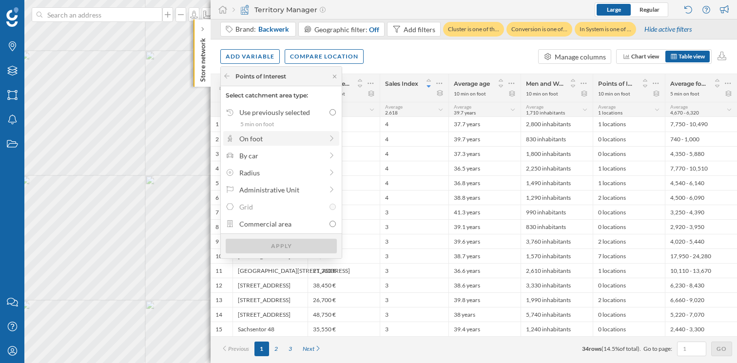
click at [282, 137] on div "On foot" at bounding box center [280, 139] width 83 height 10
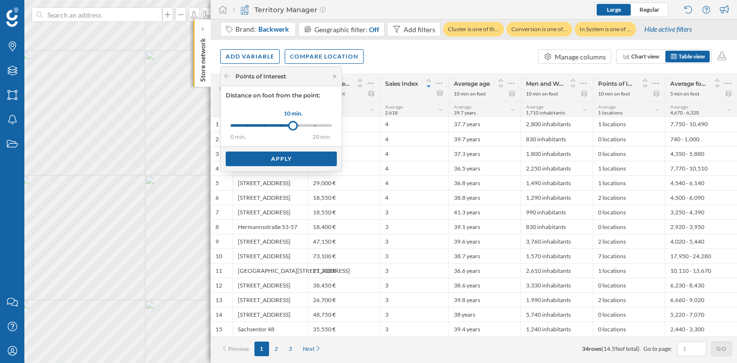
drag, startPoint x: 246, startPoint y: 124, endPoint x: 293, endPoint y: 127, distance: 47.4
click at [293, 127] on div at bounding box center [293, 126] width 10 height 10
click at [289, 159] on div "Apply" at bounding box center [281, 158] width 111 height 15
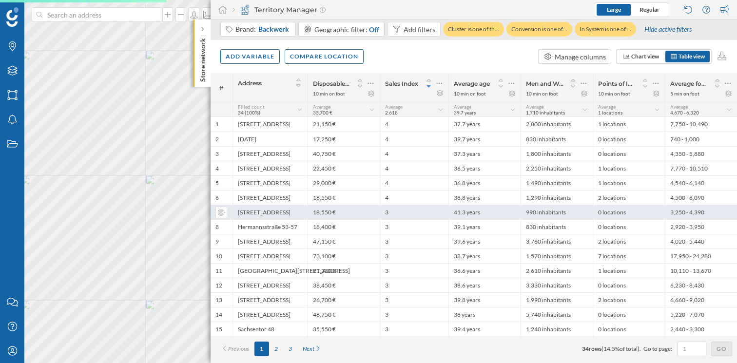
scroll to position [0, 0]
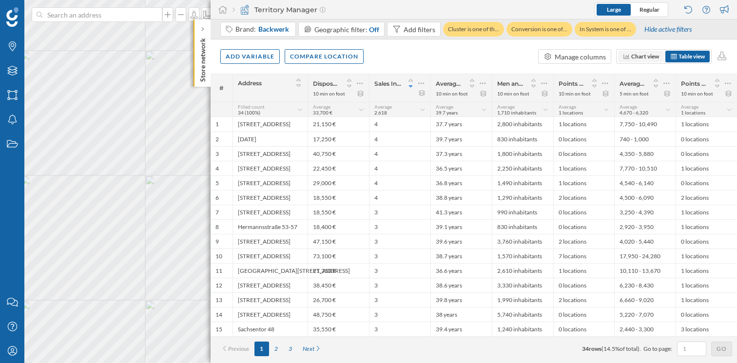
click at [638, 55] on span "Chart view" at bounding box center [645, 56] width 28 height 7
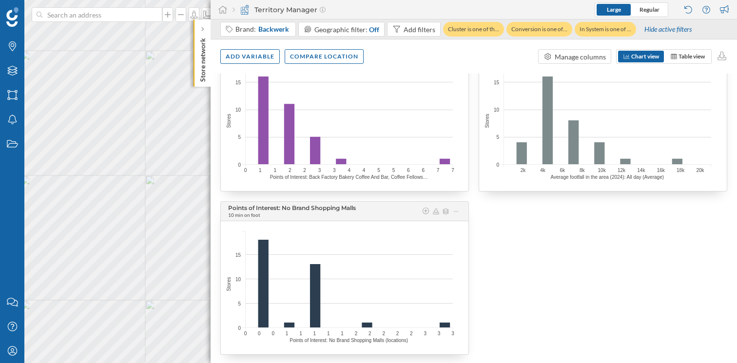
scroll to position [373, 0]
click at [693, 56] on span "Table view" at bounding box center [692, 56] width 26 height 7
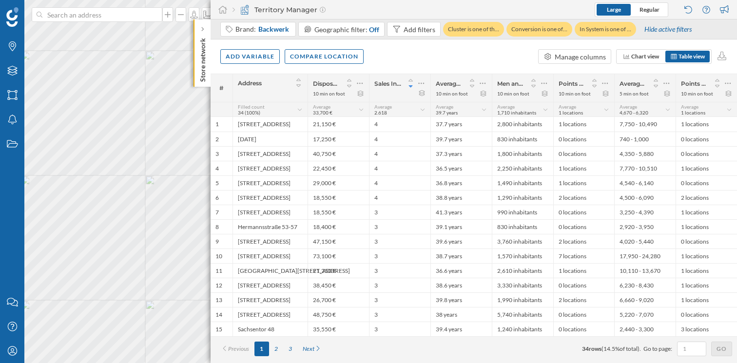
scroll to position [0, 0]
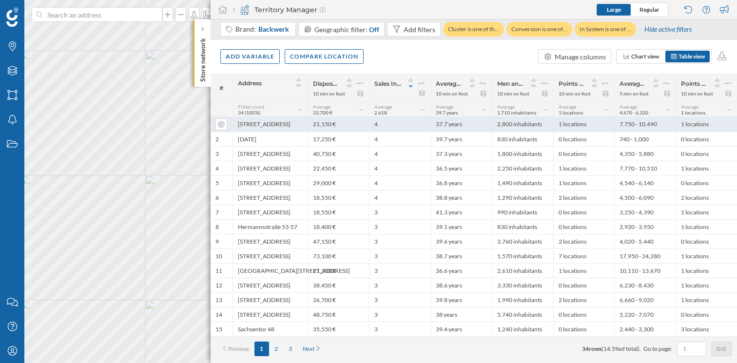
click at [285, 124] on div "Kalker Hauptstraße 217" at bounding box center [270, 124] width 75 height 15
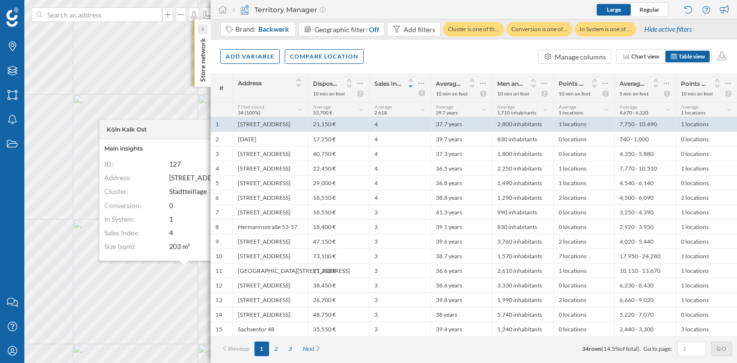
click at [199, 30] on div at bounding box center [203, 29] width 10 height 10
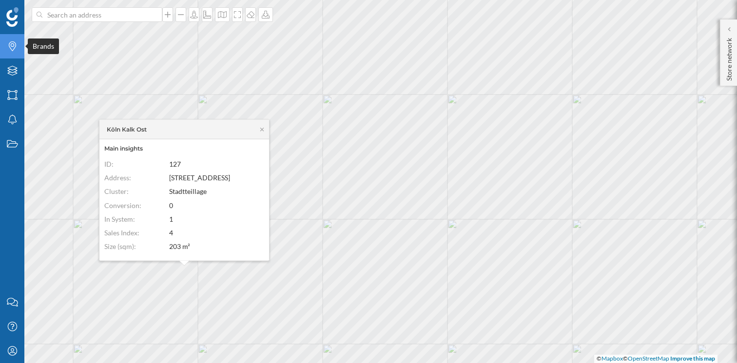
click at [14, 41] on icon "Brands" at bounding box center [12, 46] width 12 height 10
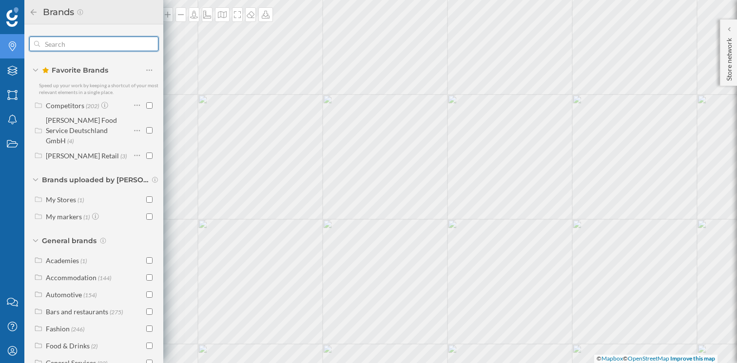
click at [72, 40] on input "text" at bounding box center [94, 44] width 108 height 20
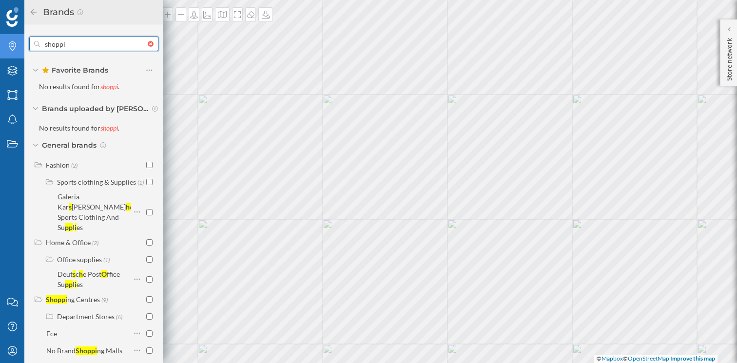
type input "shoppi"
click at [34, 13] on icon at bounding box center [33, 12] width 9 height 7
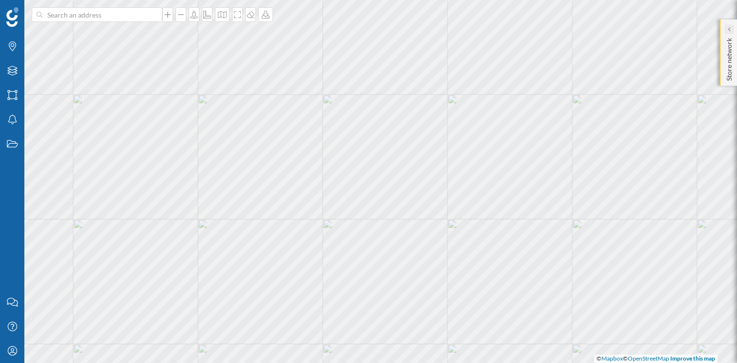
click at [728, 29] on icon at bounding box center [729, 29] width 2 height 4
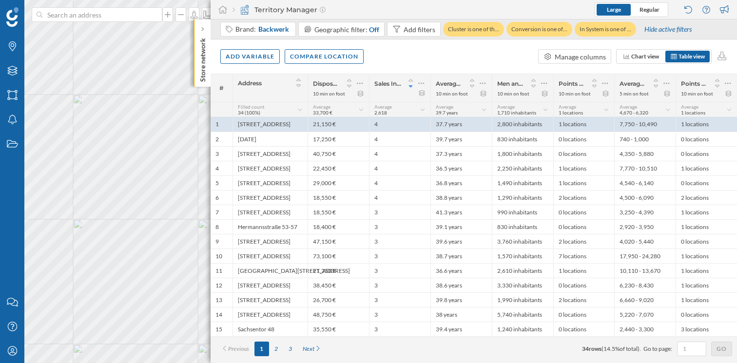
click at [732, 96] on div "Points of Interest: No Brand Shopping Malls 10 min on foot" at bounding box center [706, 88] width 61 height 28
click at [731, 96] on icon at bounding box center [728, 94] width 7 height 6
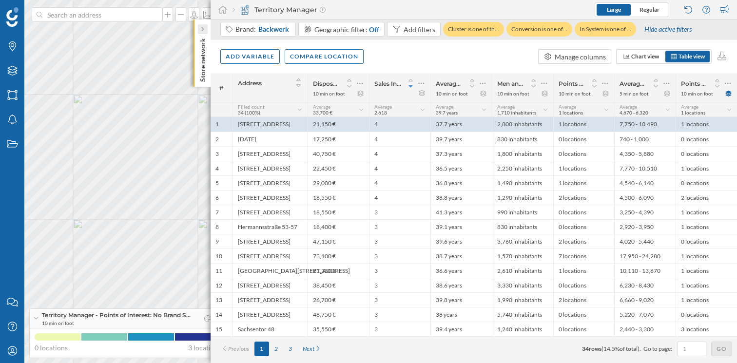
click at [203, 28] on icon at bounding box center [202, 29] width 3 height 5
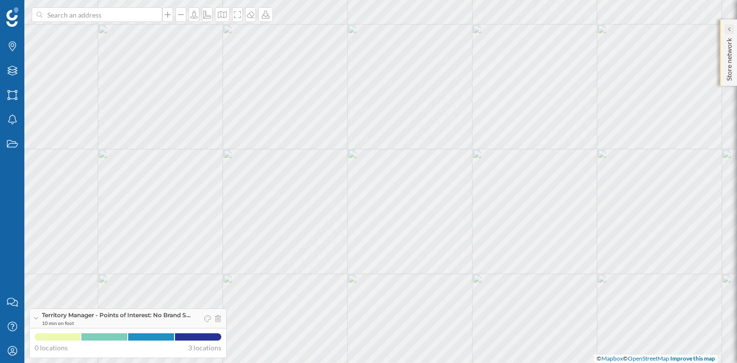
click at [726, 27] on div at bounding box center [730, 29] width 10 height 10
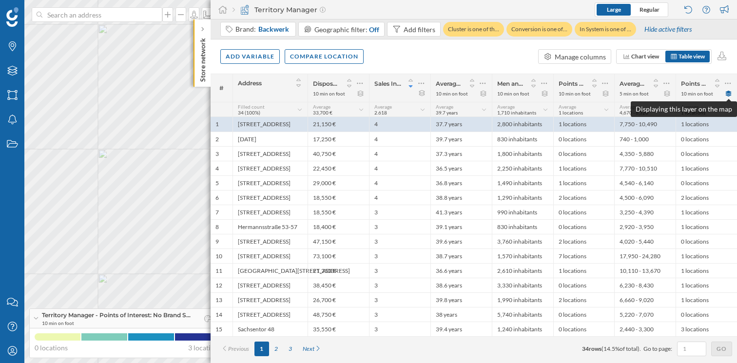
click at [728, 94] on icon at bounding box center [729, 94] width 6 height 6
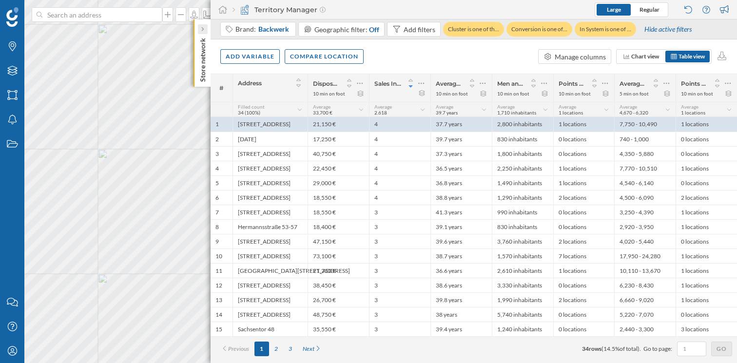
click at [201, 27] on icon at bounding box center [202, 29] width 2 height 4
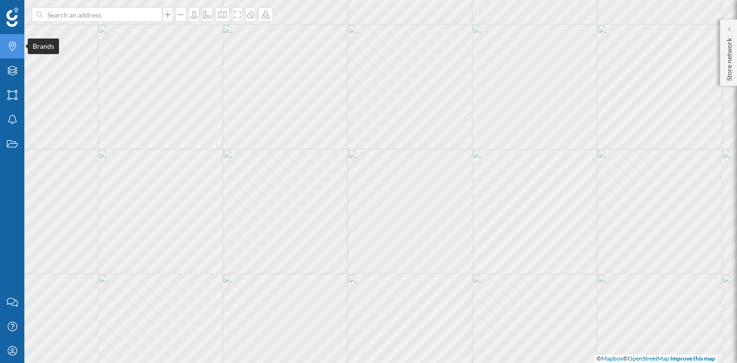
click at [11, 44] on icon at bounding box center [12, 46] width 7 height 10
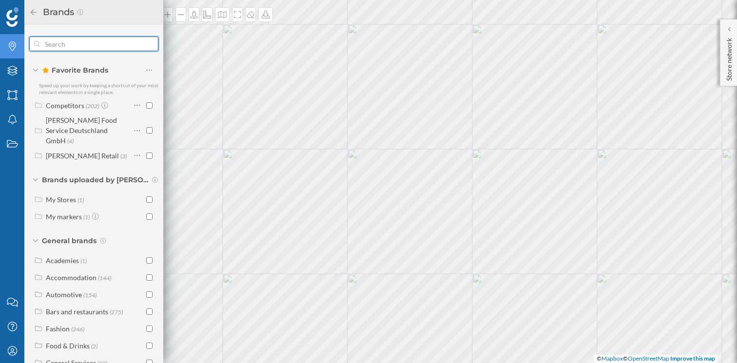
click at [99, 43] on input "text" at bounding box center [94, 44] width 108 height 20
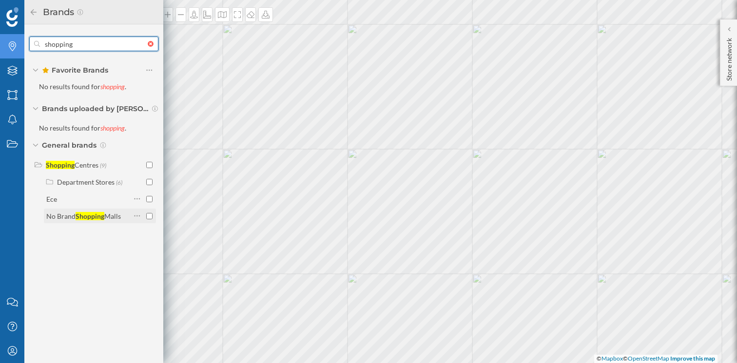
type input "shopping"
click at [149, 217] on input "checkbox" at bounding box center [149, 216] width 6 height 6
checkbox input "true"
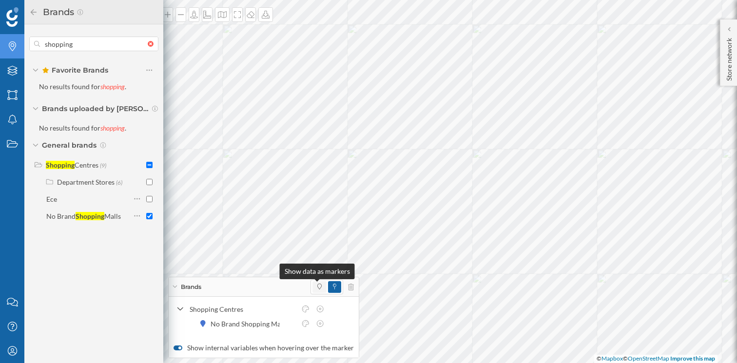
click at [317, 290] on span at bounding box center [319, 287] width 4 height 9
click at [78, 184] on div "Department Stores" at bounding box center [86, 182] width 58 height 8
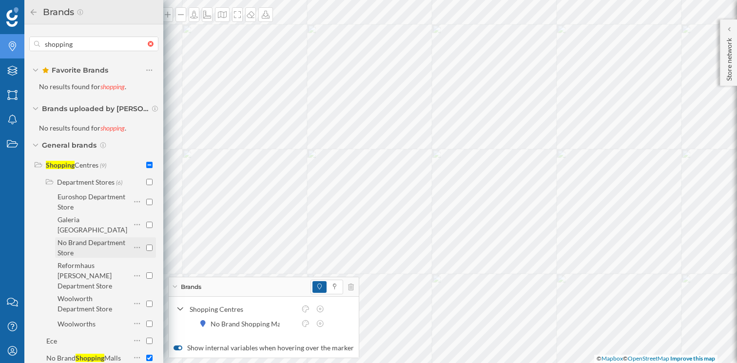
scroll to position [14, 0]
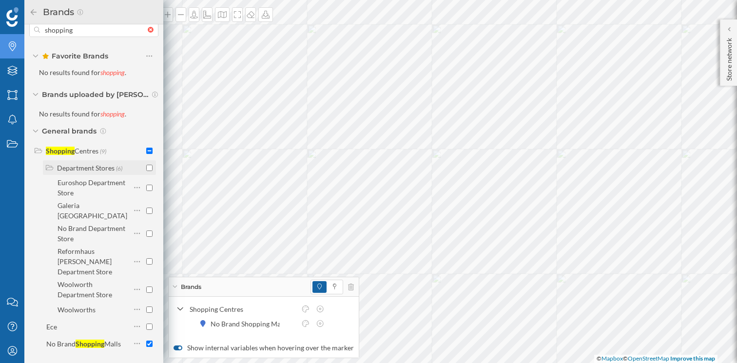
click at [70, 166] on div "Department Stores" at bounding box center [86, 168] width 58 height 8
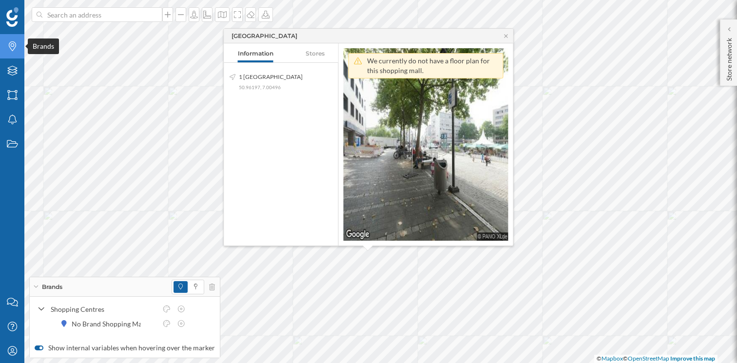
click at [12, 49] on icon "Brands" at bounding box center [12, 46] width 12 height 10
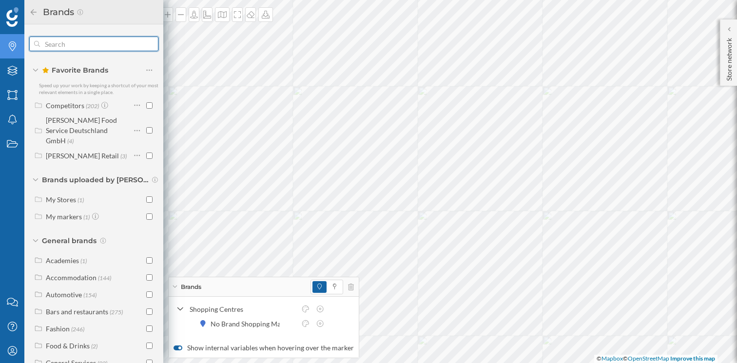
click at [100, 44] on input "text" at bounding box center [94, 44] width 108 height 20
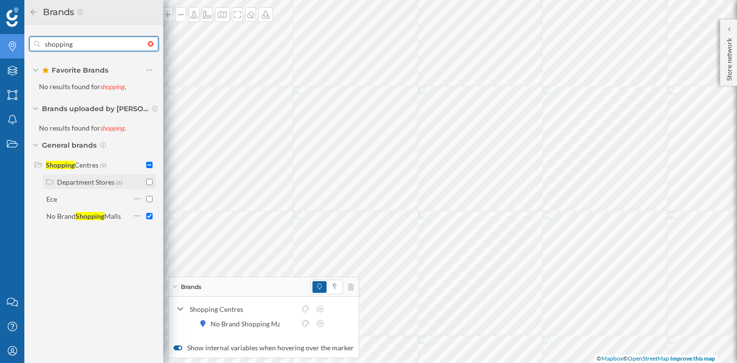
type input "shopping"
click at [96, 182] on div "Department Stores" at bounding box center [86, 182] width 58 height 8
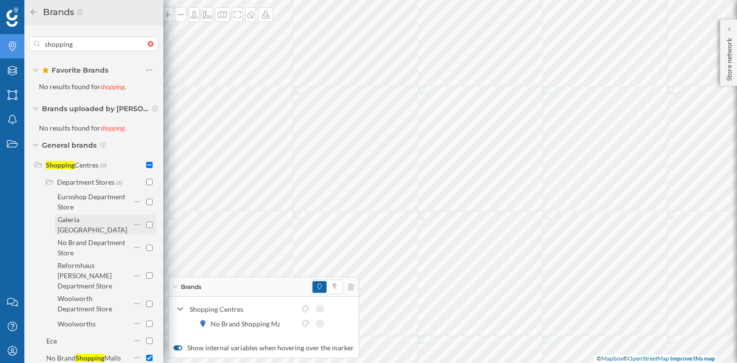
click at [147, 228] on input "checkbox" at bounding box center [149, 225] width 6 height 6
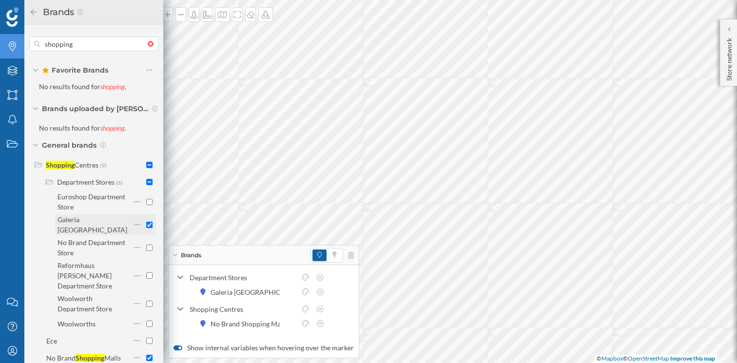
click at [147, 228] on input "checkbox" at bounding box center [149, 225] width 6 height 6
checkbox input "false"
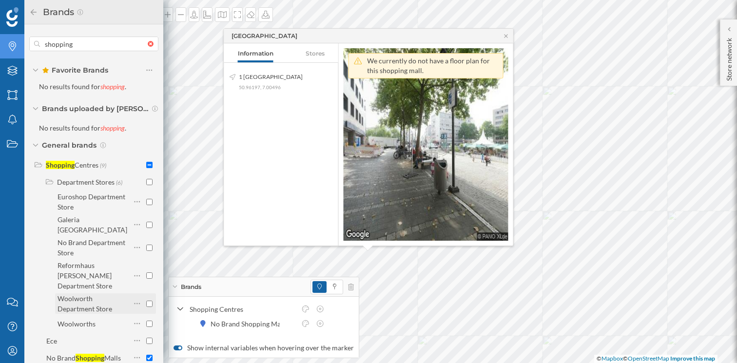
scroll to position [14, 0]
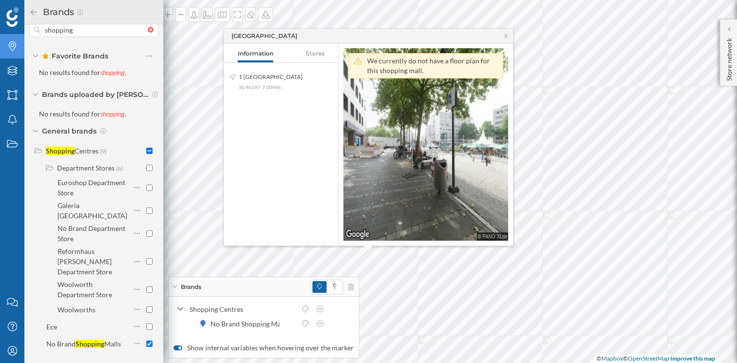
click at [315, 54] on nav "Information Stores" at bounding box center [281, 53] width 114 height 20
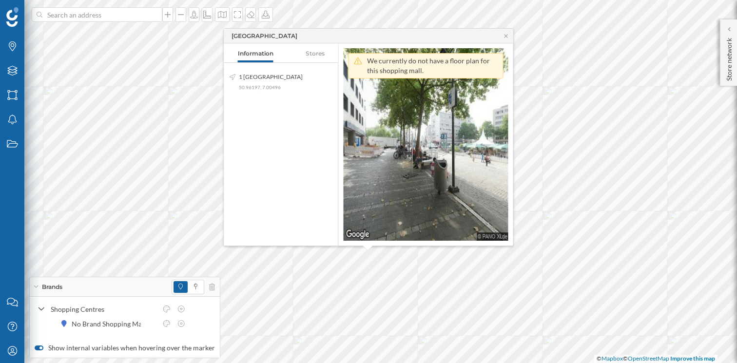
click at [315, 53] on nav "Information Stores" at bounding box center [281, 53] width 114 height 20
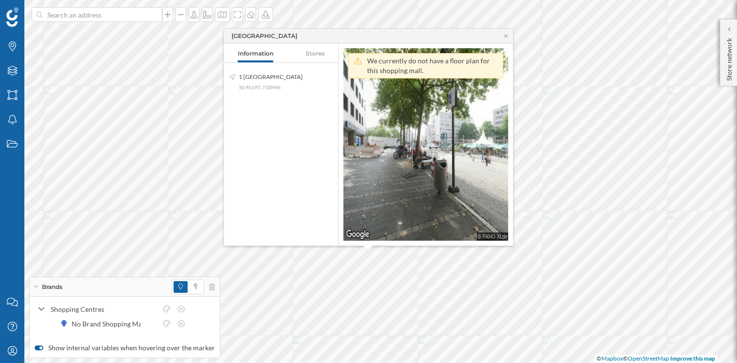
drag, startPoint x: 235, startPoint y: 35, endPoint x: 294, endPoint y: 35, distance: 60.0
click at [294, 35] on div "Galerie Wiener Platz" at bounding box center [368, 36] width 289 height 15
drag, startPoint x: 297, startPoint y: 36, endPoint x: 232, endPoint y: 36, distance: 65.3
click at [232, 36] on div "Galerie Wiener Platz" at bounding box center [368, 36] width 289 height 15
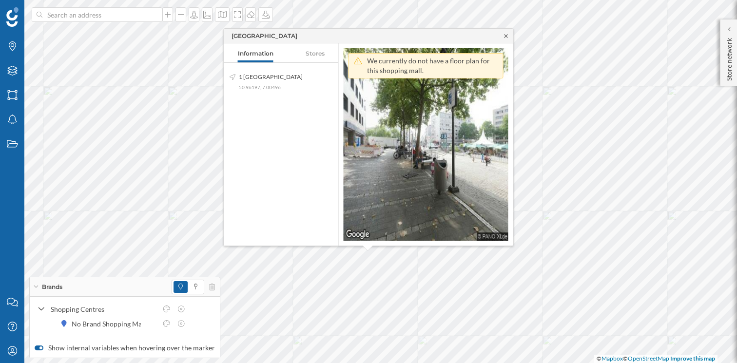
click at [504, 36] on icon at bounding box center [506, 36] width 7 height 6
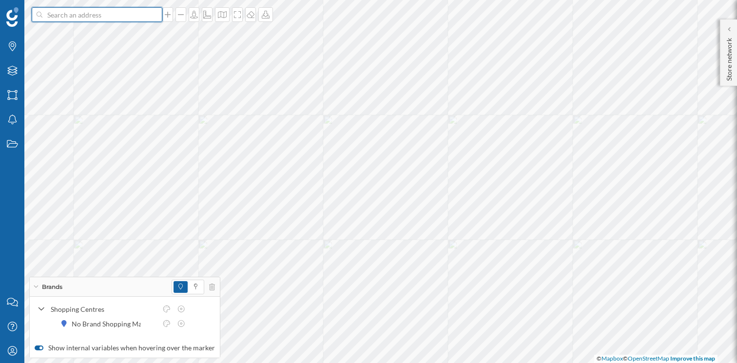
click at [97, 17] on input at bounding box center [96, 14] width 109 height 15
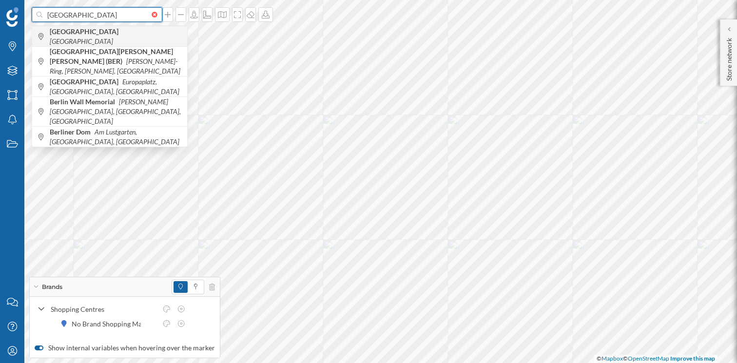
type input "berlin"
click at [100, 35] on span "Berlin Germany" at bounding box center [116, 37] width 133 height 20
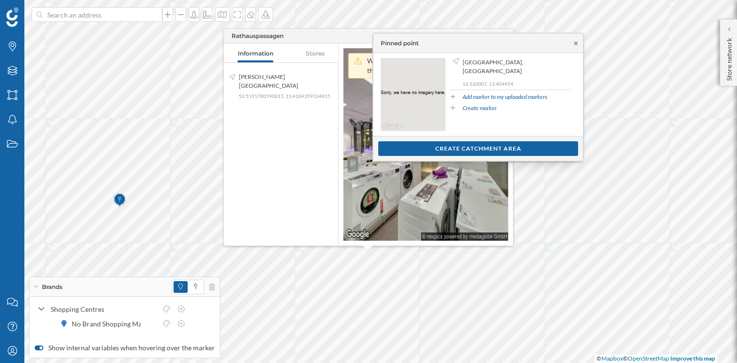
click at [576, 42] on icon at bounding box center [575, 43] width 7 height 6
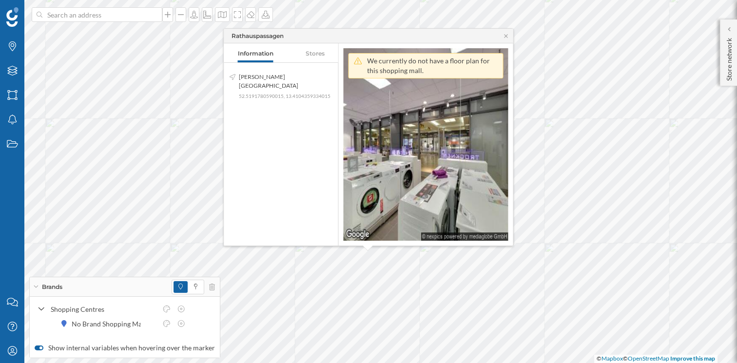
drag, startPoint x: 288, startPoint y: 35, endPoint x: 227, endPoint y: 35, distance: 61.4
click at [227, 35] on div "Rathauspassagen" at bounding box center [368, 36] width 289 height 15
copy div "Rathauspassagen"
click at [504, 35] on icon at bounding box center [506, 36] width 7 height 6
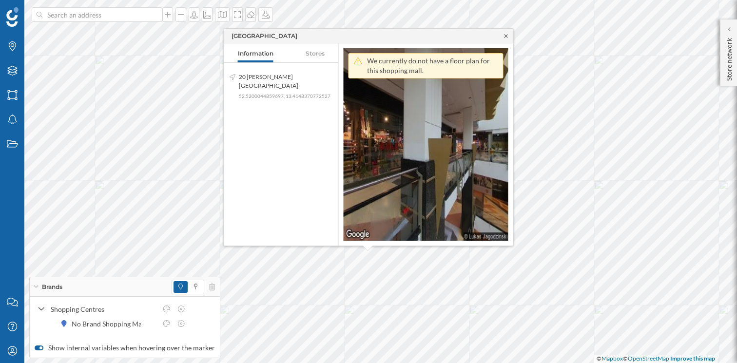
click at [506, 36] on icon at bounding box center [505, 35] width 3 height 3
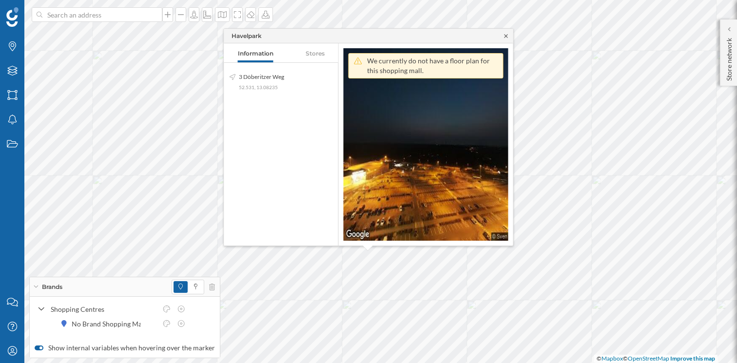
click at [506, 36] on icon at bounding box center [505, 35] width 3 height 3
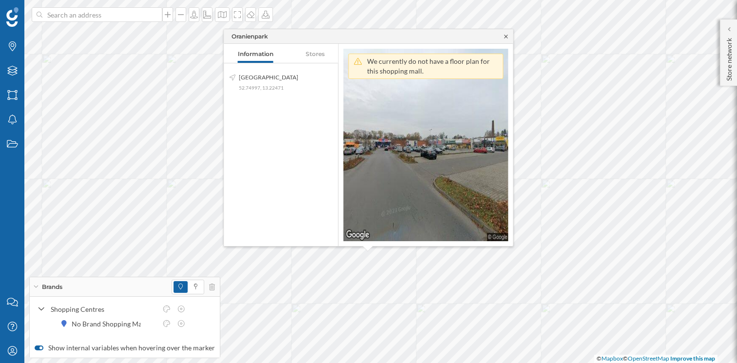
click at [504, 35] on icon at bounding box center [506, 37] width 7 height 6
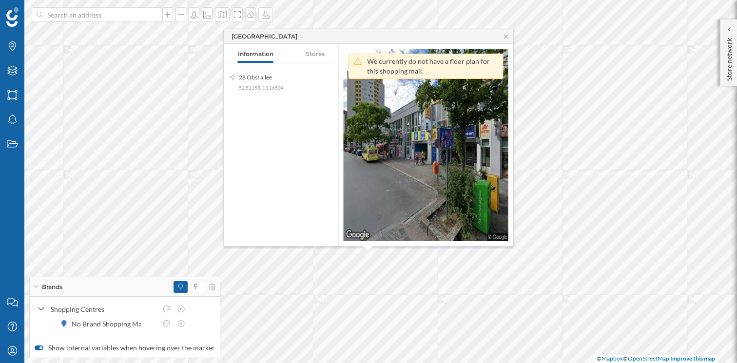
click at [315, 54] on nav "Information Stores" at bounding box center [281, 54] width 114 height 20
click at [506, 35] on icon at bounding box center [506, 37] width 7 height 6
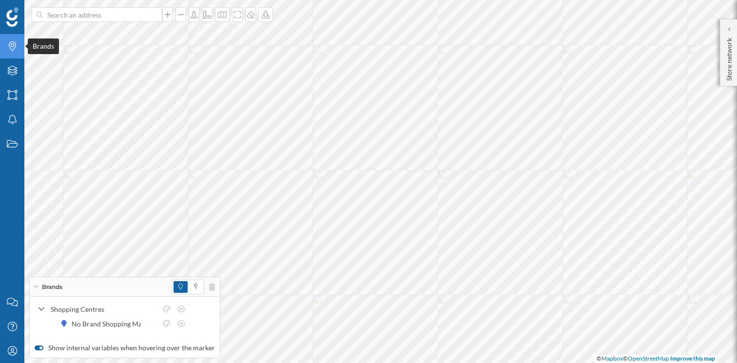
click at [15, 48] on icon "Brands" at bounding box center [12, 46] width 12 height 10
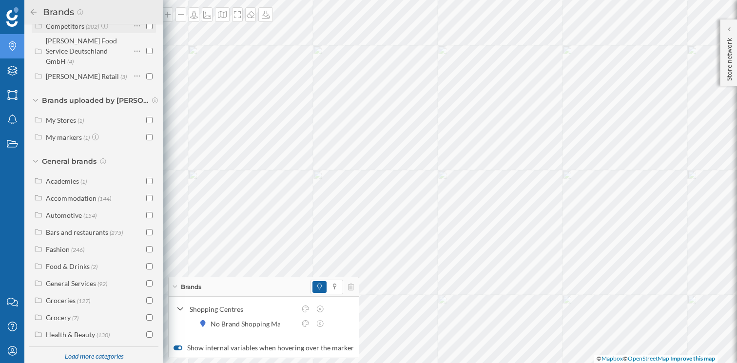
scroll to position [0, 0]
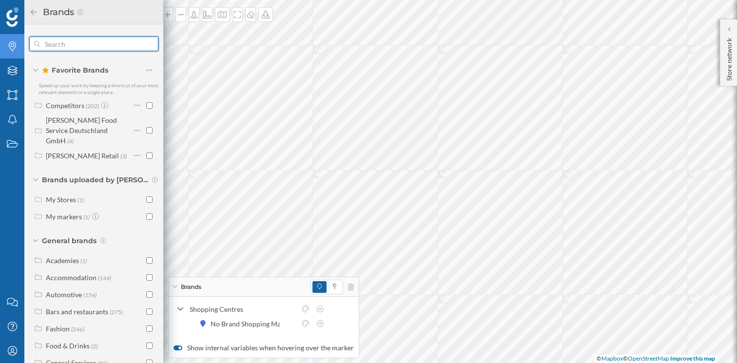
click at [52, 42] on input "text" at bounding box center [94, 44] width 108 height 20
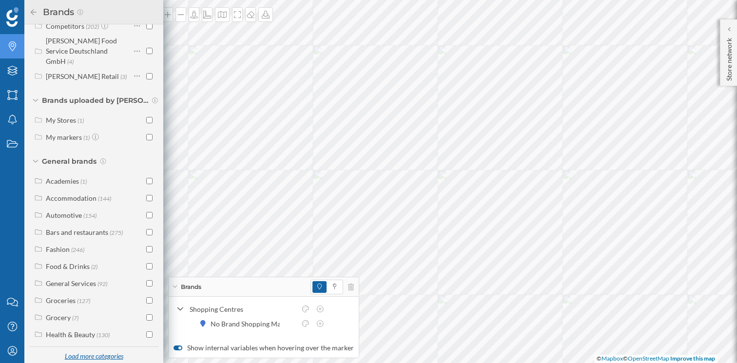
click at [86, 350] on div "Load more categories" at bounding box center [94, 357] width 71 height 15
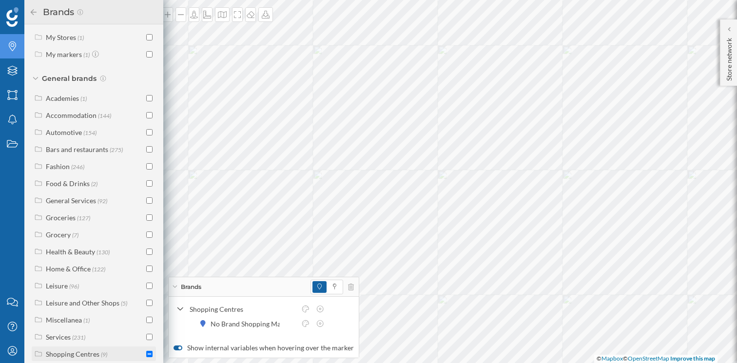
click at [60, 350] on div "Shopping Centres" at bounding box center [73, 354] width 54 height 8
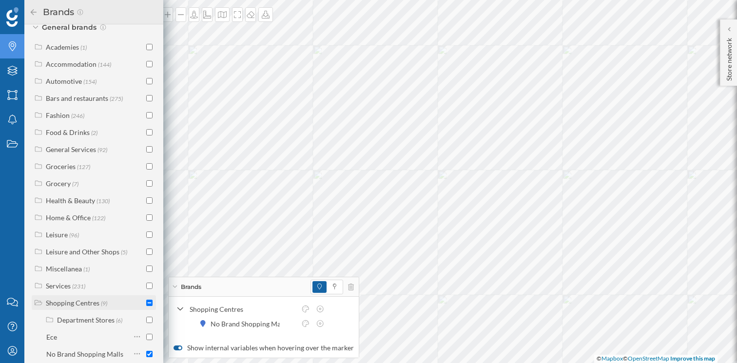
click at [148, 300] on input "checkbox" at bounding box center [149, 303] width 6 height 6
checkbox input "true"
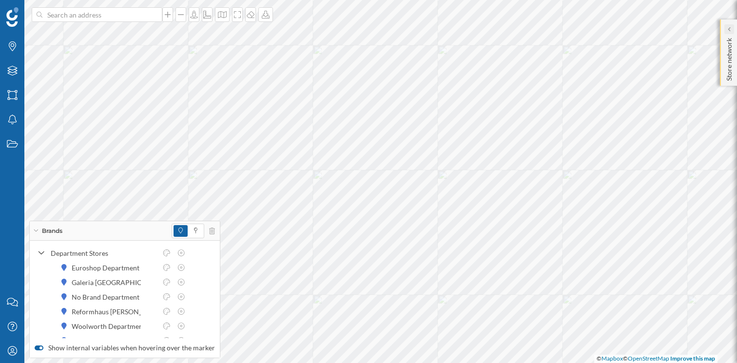
click at [729, 29] on icon at bounding box center [728, 29] width 3 height 5
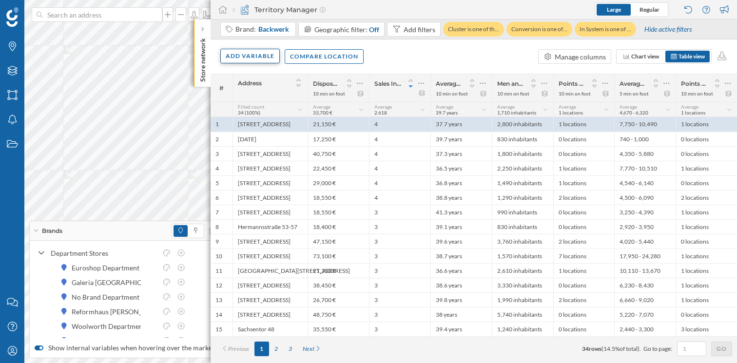
click at [254, 54] on div "Add variable" at bounding box center [249, 56] width 59 height 15
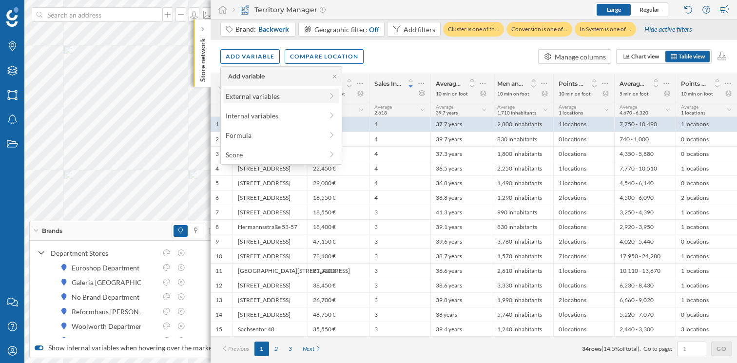
click at [270, 99] on div "External variables" at bounding box center [274, 96] width 97 height 10
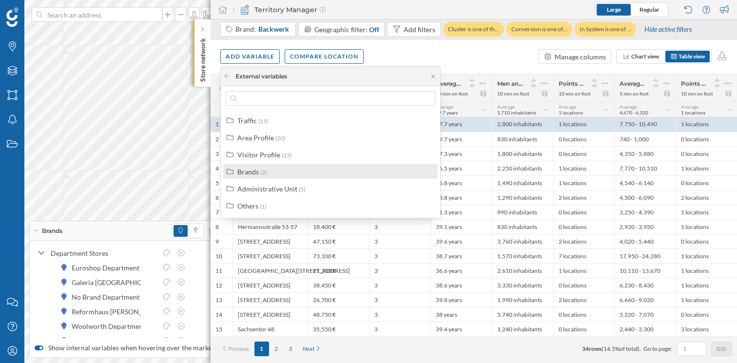
click at [250, 172] on div "Brands" at bounding box center [247, 172] width 21 height 8
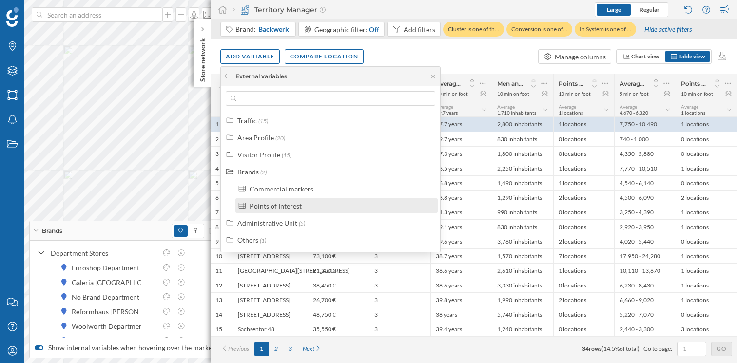
click at [270, 207] on div "Points of Interest" at bounding box center [276, 206] width 52 height 8
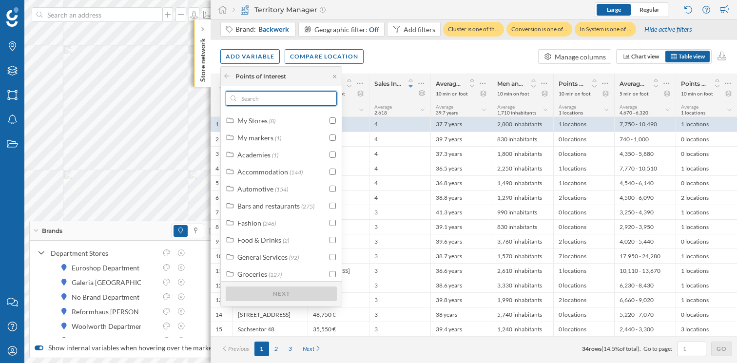
click at [261, 98] on input "text" at bounding box center [281, 98] width 90 height 15
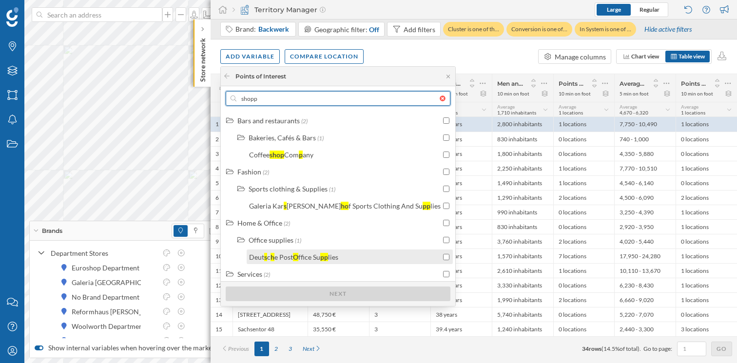
type input "shopp"
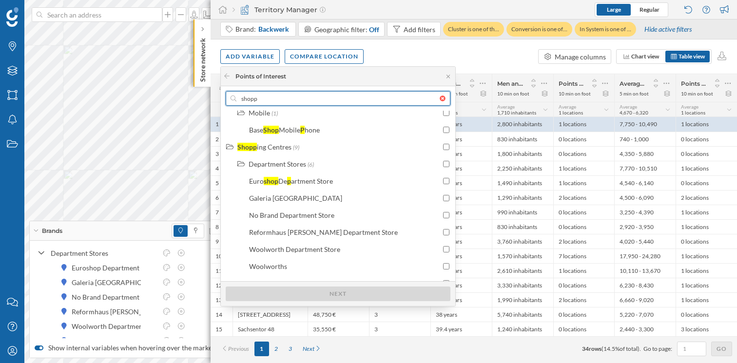
scroll to position [176, 0]
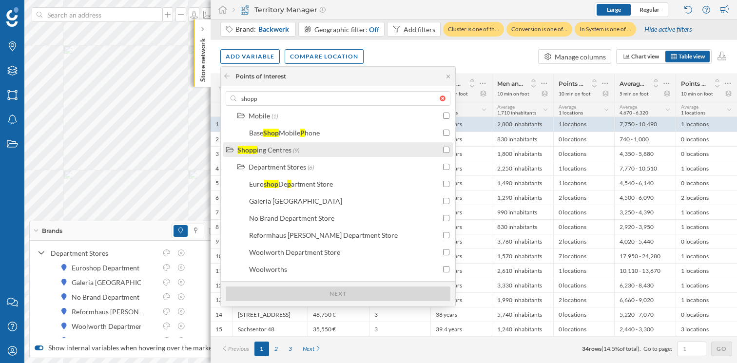
click at [443, 147] on input "checkbox" at bounding box center [446, 150] width 6 height 6
checkbox input "true"
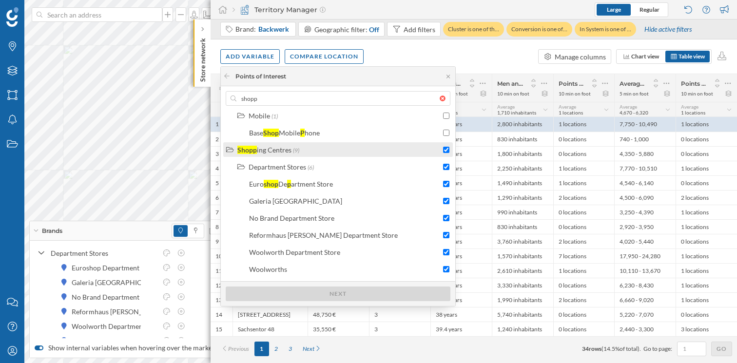
checkbox input "true"
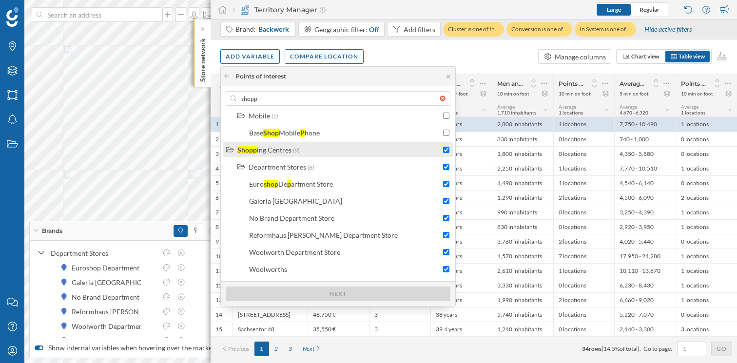
checkbox input "true"
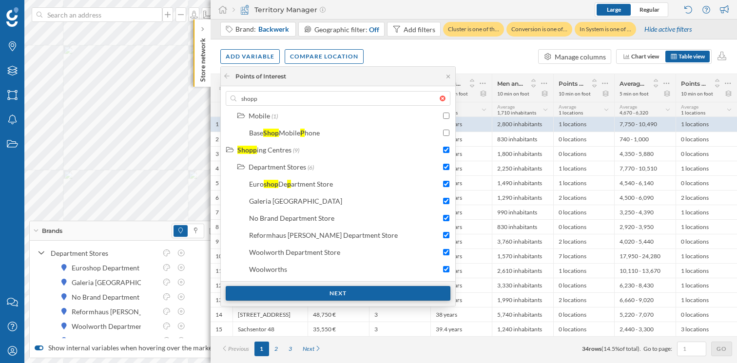
click at [340, 293] on div "Next" at bounding box center [338, 293] width 225 height 15
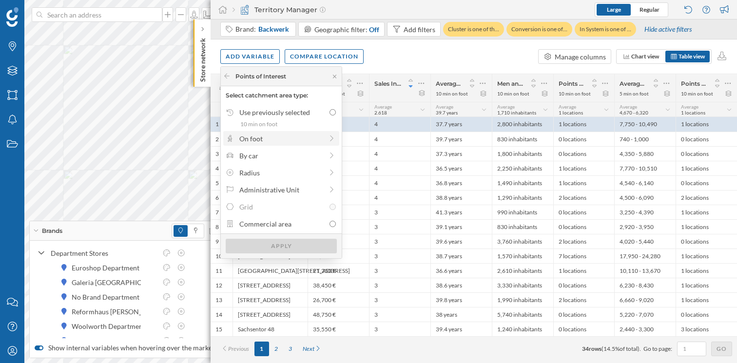
click at [308, 141] on div "On foot" at bounding box center [280, 139] width 83 height 10
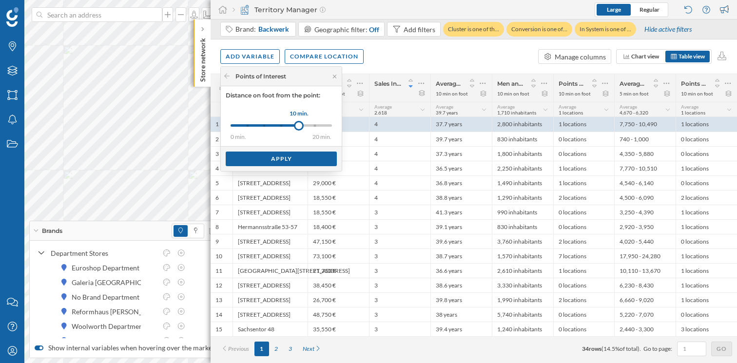
drag, startPoint x: 248, startPoint y: 124, endPoint x: 298, endPoint y: 125, distance: 49.8
click at [298, 125] on div at bounding box center [299, 126] width 10 height 10
click at [292, 159] on div "Apply" at bounding box center [281, 158] width 111 height 15
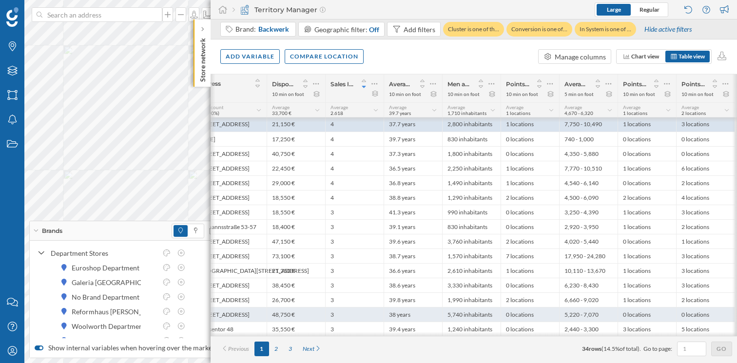
scroll to position [0, 41]
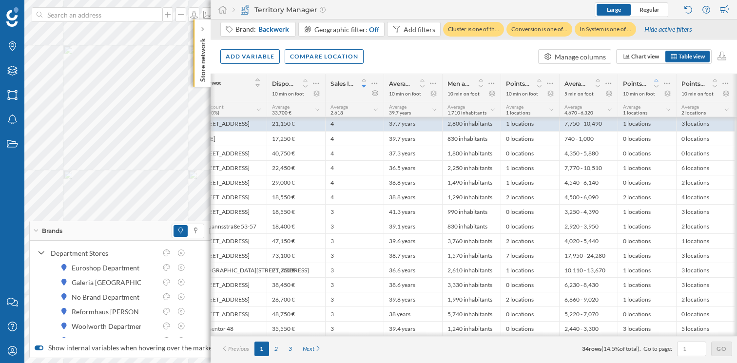
click at [658, 81] on icon at bounding box center [656, 80] width 4 height 2
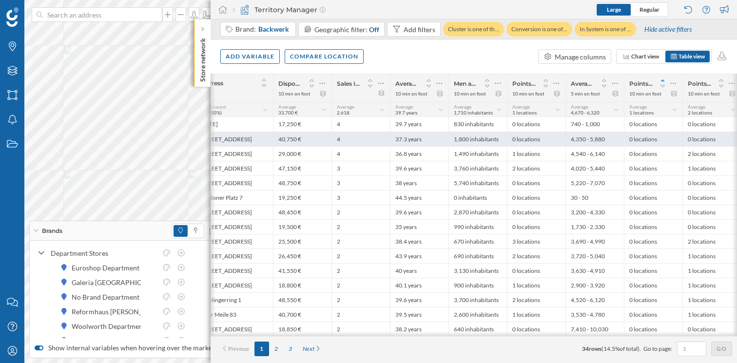
scroll to position [0, 45]
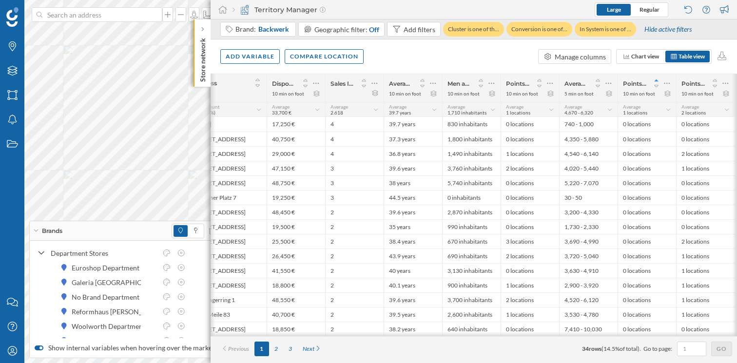
click at [656, 80] on icon at bounding box center [656, 80] width 4 height 2
click at [659, 85] on icon at bounding box center [659, 86] width 9 height 7
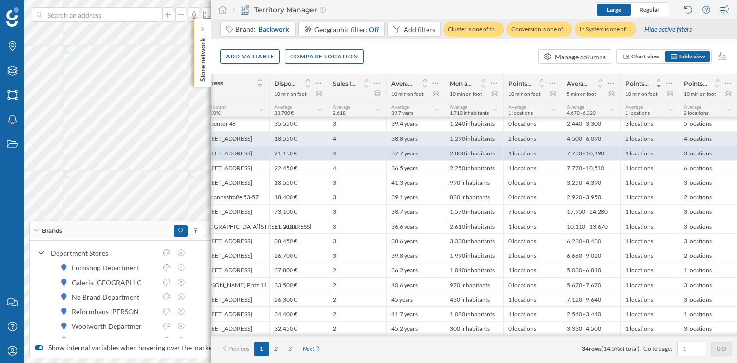
scroll to position [0, 39]
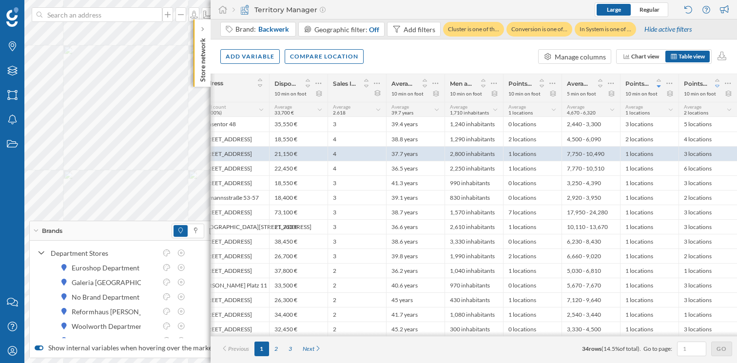
click at [718, 86] on icon at bounding box center [717, 86] width 9 height 7
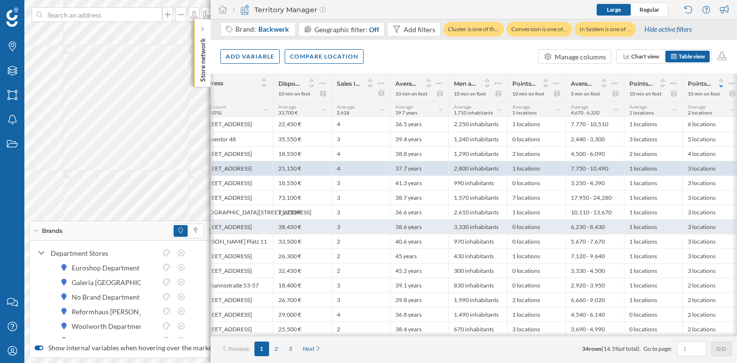
scroll to position [0, 39]
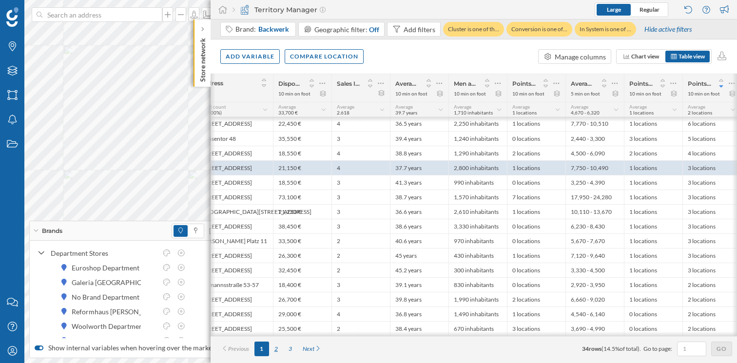
click at [277, 349] on div "2" at bounding box center [276, 349] width 14 height 15
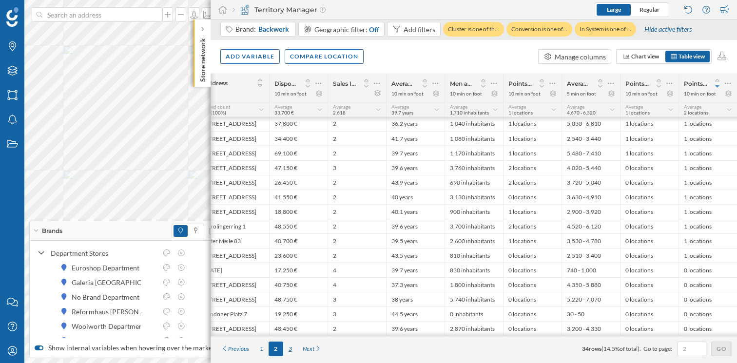
click at [291, 349] on div "3" at bounding box center [290, 349] width 14 height 15
